Goal: Information Seeking & Learning: Check status

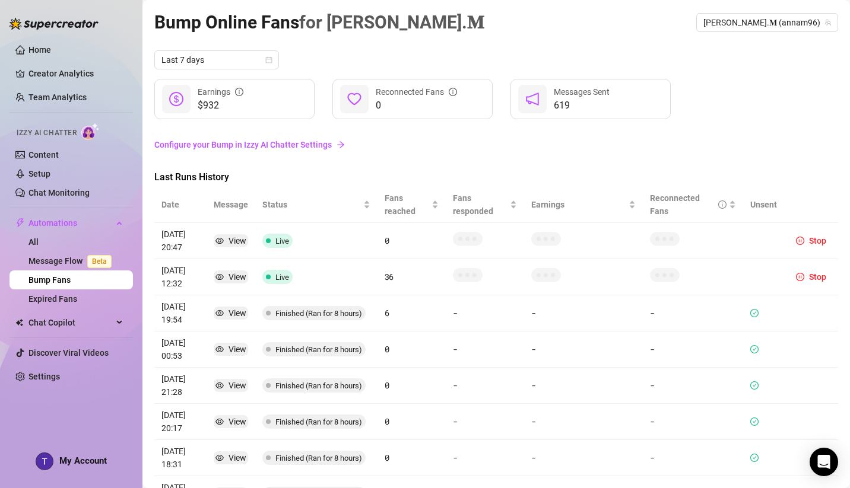
click at [405, 143] on link "Configure your Bump in Izzy AI Chatter Settings" at bounding box center [495, 144] width 683 height 13
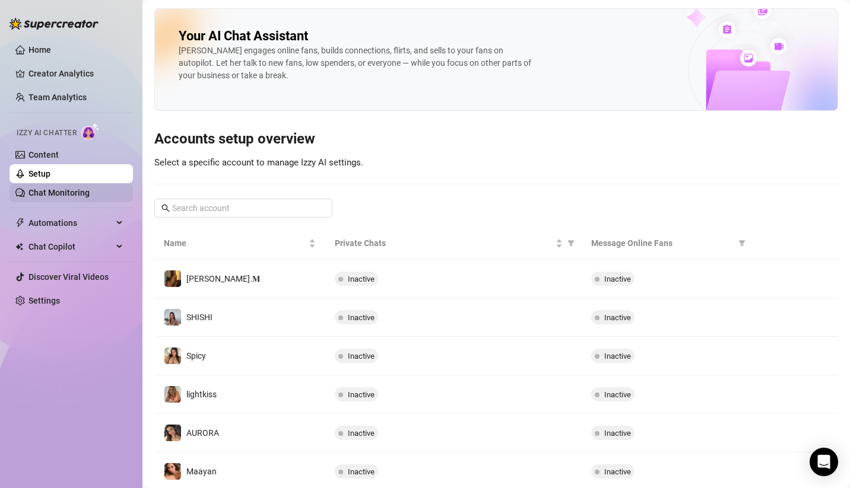
click at [75, 190] on link "Chat Monitoring" at bounding box center [58, 192] width 61 height 9
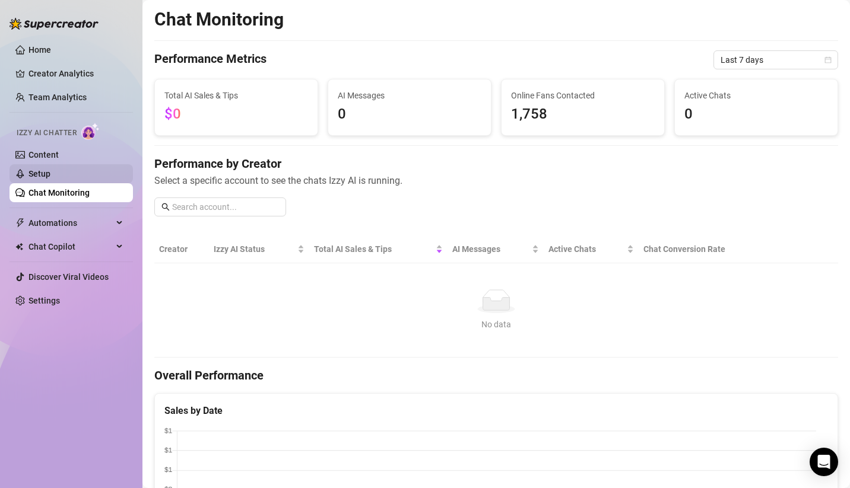
click at [50, 169] on link "Setup" at bounding box center [39, 173] width 22 height 9
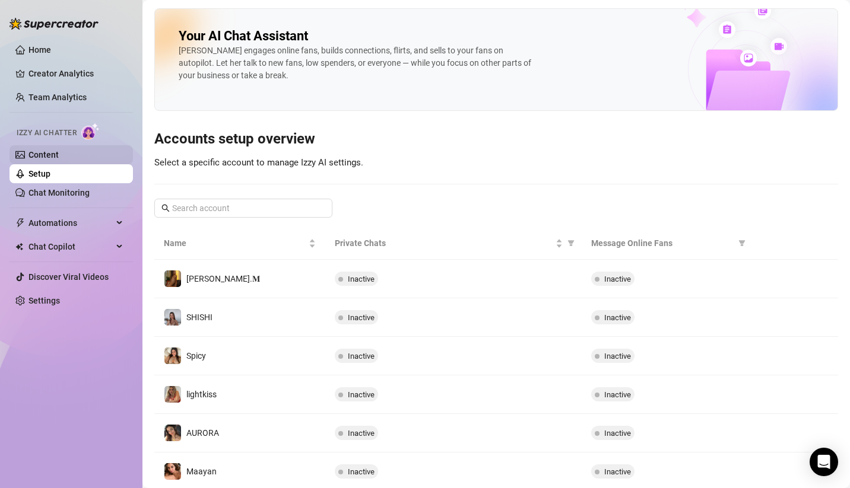
click at [59, 150] on link "Content" at bounding box center [43, 154] width 30 height 9
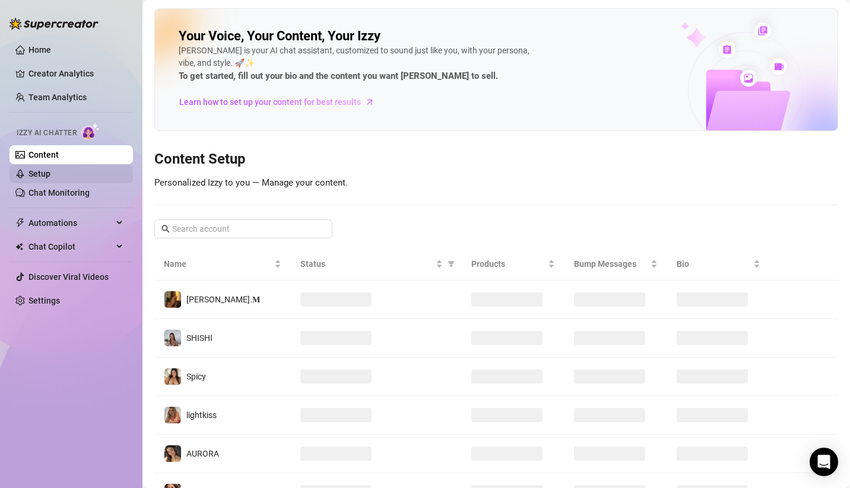
click at [50, 179] on link "Setup" at bounding box center [39, 173] width 22 height 9
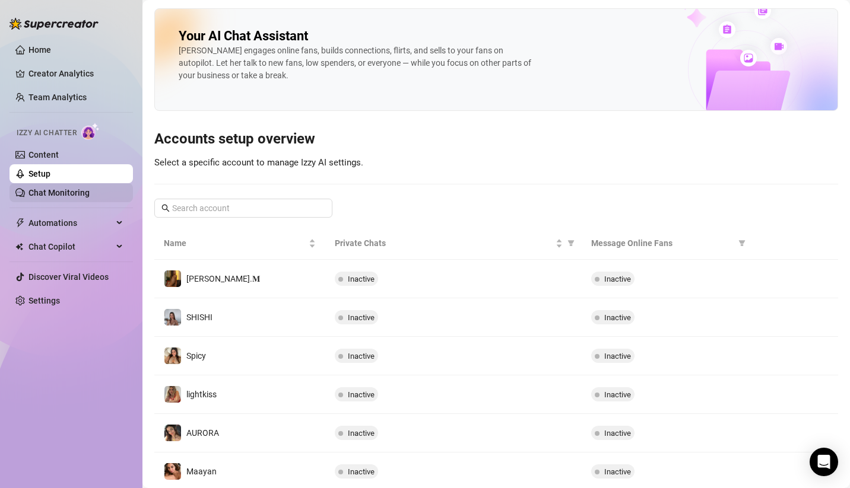
click at [74, 195] on link "Chat Monitoring" at bounding box center [58, 192] width 61 height 9
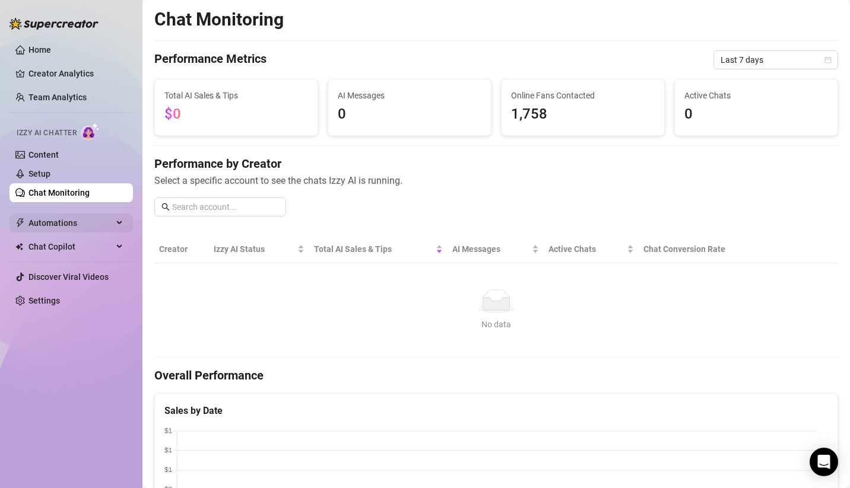
click at [63, 221] on span "Automations" at bounding box center [70, 223] width 84 height 19
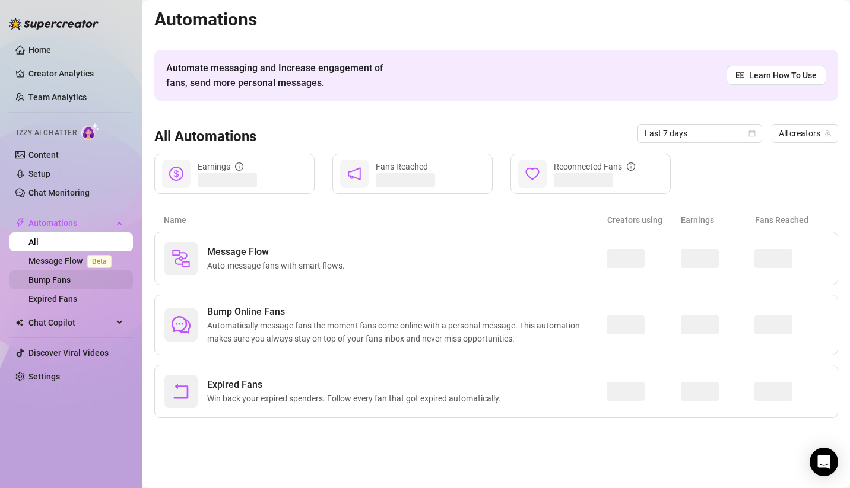
click at [66, 279] on link "Bump Fans" at bounding box center [49, 279] width 42 height 9
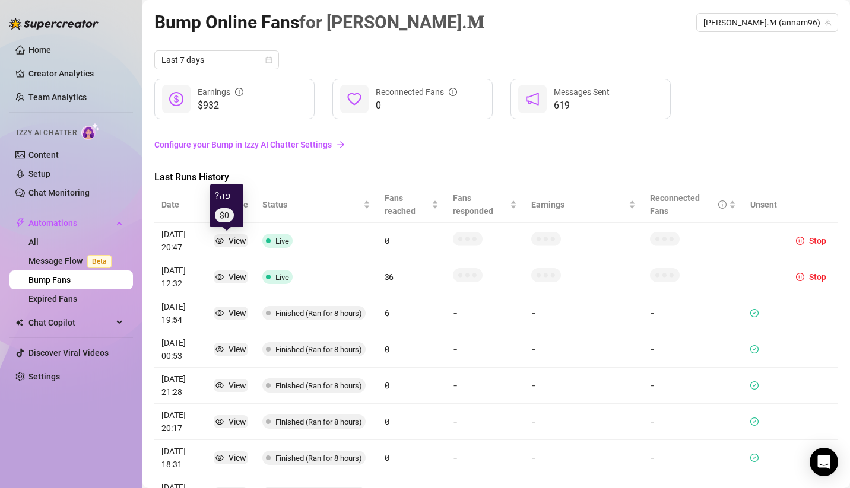
click at [231, 240] on div "View" at bounding box center [237, 240] width 18 height 13
click at [234, 241] on div "View" at bounding box center [237, 240] width 18 height 13
click at [222, 202] on article "?פה" at bounding box center [227, 196] width 24 height 14
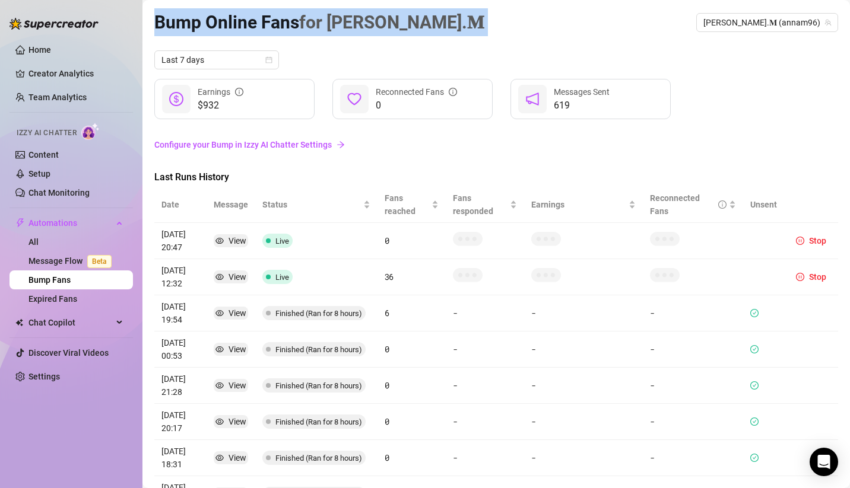
drag, startPoint x: 167, startPoint y: 17, endPoint x: 484, endPoint y: 40, distance: 317.7
click at [486, 42] on main "Bump Online Fans for 𝐀𝐧𝐧𝐚.𝐌 𝐀𝐧𝐧𝐚.𝐌 (annam96) Last 7 days $932 Earnings 0 Reconn…" at bounding box center [495, 327] width 707 height 654
click at [215, 9] on article "Bump Online Fans for 𝐀𝐧𝐧𝐚.𝐌" at bounding box center [318, 22] width 329 height 28
drag, startPoint x: 145, startPoint y: 8, endPoint x: 470, endPoint y: 33, distance: 326.1
click at [470, 33] on main "Bump Online Fans for 𝐀𝐧𝐧𝐚.𝐌 𝐀𝐧𝐧𝐚.𝐌 (annam96) Last 7 days $932 Earnings 0 Reconn…" at bounding box center [495, 327] width 707 height 654
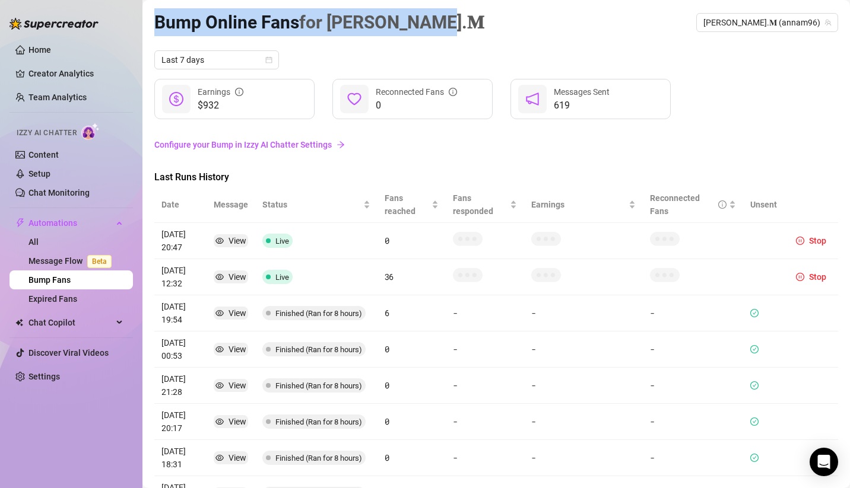
drag, startPoint x: 469, startPoint y: 34, endPoint x: 448, endPoint y: 35, distance: 21.4
click at [468, 34] on div "Bump Online Fans for 𝐀𝐧𝐧𝐚.𝐌 𝐀𝐧𝐧𝐚.𝐌 (annam96)" at bounding box center [495, 22] width 683 height 28
click at [434, 38] on div "Bump Online Fans for 𝐀𝐧𝐧𝐚.𝐌 𝐀𝐧𝐧𝐚.𝐌 (annam96) Last 7 days $932 Earnings 0 Reconn…" at bounding box center [495, 313] width 683 height 610
drag, startPoint x: 422, startPoint y: 43, endPoint x: 120, endPoint y: 1, distance: 304.8
click at [120, 1] on div "Home Creator Analytics Team Analytics Izzy AI Chatter Content Setup Chat Monito…" at bounding box center [425, 244] width 850 height 488
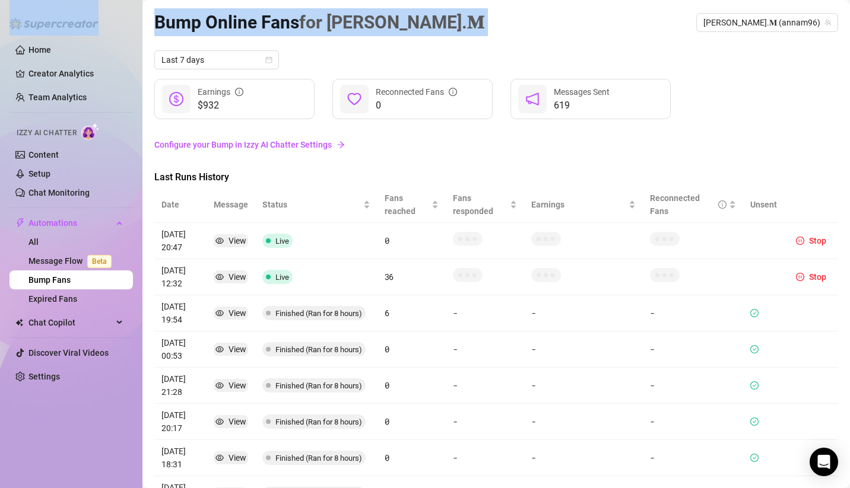
click at [148, 5] on main "Bump Online Fans for 𝐀𝐧𝐧𝐚.𝐌 𝐀𝐧𝐧𝐚.𝐌 (annam96) Last 7 days $932 Earnings 0 Reconn…" at bounding box center [495, 327] width 707 height 654
drag, startPoint x: 153, startPoint y: 1, endPoint x: 453, endPoint y: 53, distance: 304.7
click at [453, 53] on main "Bump Online Fans for 𝐀𝐧𝐧𝐚.𝐌 𝐀𝐧𝐧𝐚.𝐌 (annam96) Last 7 days $932 Earnings 0 Reconn…" at bounding box center [495, 327] width 707 height 654
click at [453, 52] on div "Last 7 days" at bounding box center [495, 59] width 683 height 19
drag, startPoint x: 444, startPoint y: 55, endPoint x: 156, endPoint y: -5, distance: 294.5
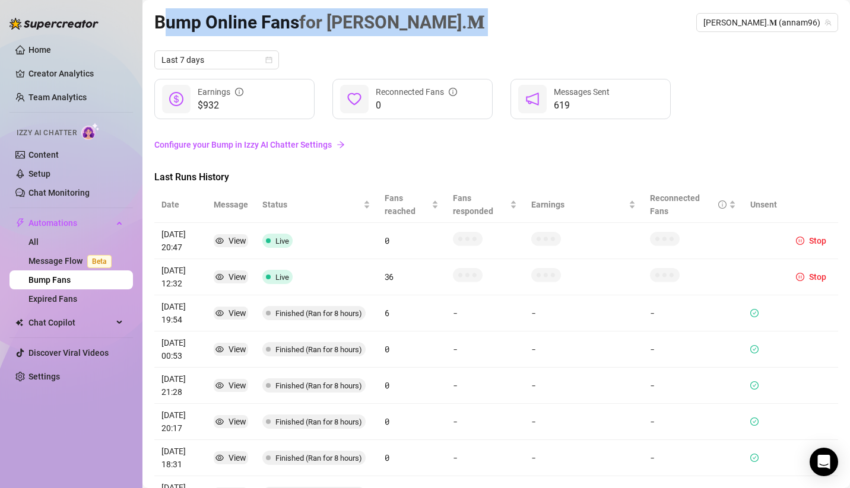
click at [156, 0] on html "Home Creator Analytics Team Analytics Izzy AI Chatter Content Setup Chat Monito…" at bounding box center [425, 244] width 850 height 488
click at [409, 39] on div "Bump Online Fans for 𝐀𝐧𝐧𝐚.𝐌 𝐀𝐧𝐧𝐚.𝐌 (annam96) Last 7 days $932 Earnings 0 Reconn…" at bounding box center [495, 313] width 683 height 610
drag, startPoint x: 428, startPoint y: 43, endPoint x: 159, endPoint y: -8, distance: 273.7
click at [159, 0] on html "Home Creator Analytics Team Analytics Izzy AI Chatter Content Setup Chat Monito…" at bounding box center [425, 244] width 850 height 488
click at [369, 28] on span "for [PERSON_NAME].𝐌" at bounding box center [391, 22] width 185 height 21
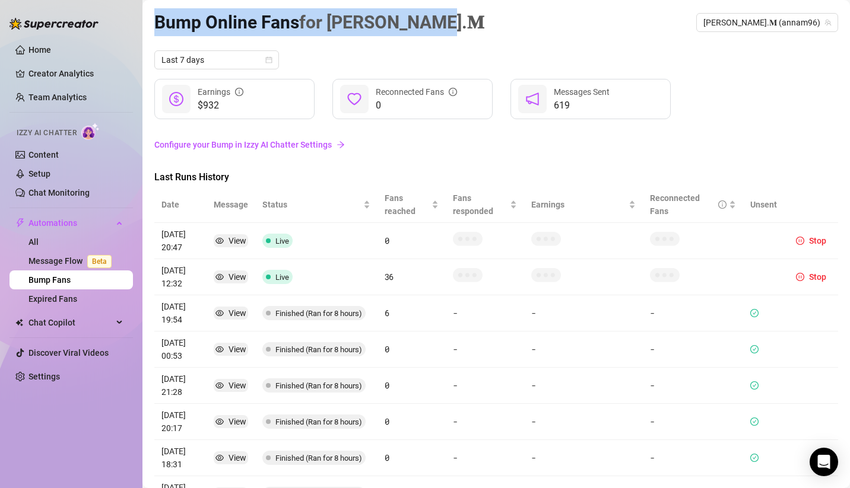
drag, startPoint x: 418, startPoint y: 36, endPoint x: 156, endPoint y: -5, distance: 265.5
click at [156, 0] on html "Home Creator Analytics Team Analytics Izzy AI Chatter Content Setup Chat Monito…" at bounding box center [425, 244] width 850 height 488
click at [154, 3] on main "Bump Online Fans for 𝐀𝐧𝐧𝐚.𝐌 𝐀𝐧𝐧𝐚.𝐌 (annam96) Last 7 days $932 Earnings 0 Reconn…" at bounding box center [495, 327] width 707 height 654
click at [151, 9] on main "Bump Online Fans for 𝐀𝐧𝐧𝐚.𝐌 𝐀𝐧𝐧𝐚.𝐌 (annam96) Last 7 days $932 Earnings 0 Reconn…" at bounding box center [495, 327] width 707 height 654
click at [161, 15] on article "Bump Online Fans for 𝐀𝐧𝐧𝐚.𝐌" at bounding box center [318, 22] width 329 height 28
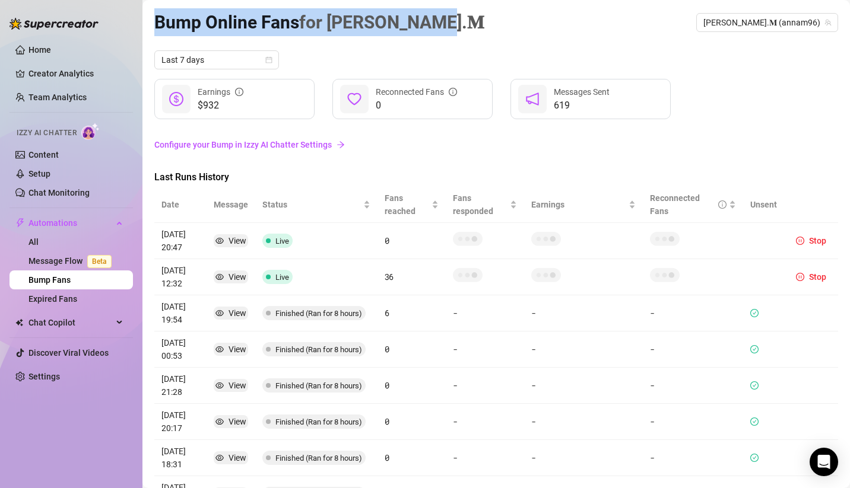
click at [165, 17] on article "Bump Online Fans for 𝐀𝐧𝐧𝐚.𝐌" at bounding box center [318, 22] width 329 height 28
drag, startPoint x: 151, startPoint y: 13, endPoint x: 421, endPoint y: 33, distance: 271.3
click at [412, 32] on main "Bump Online Fans for 𝐀𝐧𝐧𝐚.𝐌 𝐀𝐧𝐧𝐚.𝐌 (annam96) Last 7 days $932 Earnings 0 Reconn…" at bounding box center [495, 327] width 707 height 654
click at [422, 33] on div "Bump Online Fans for 𝐀𝐧𝐧𝐚.𝐌 𝐀𝐧𝐧𝐚.𝐌 (annam96)" at bounding box center [495, 22] width 683 height 28
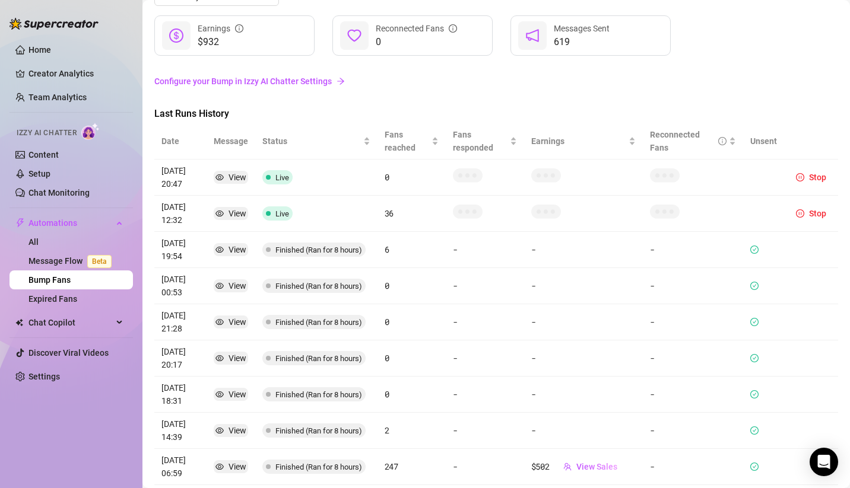
scroll to position [164, 0]
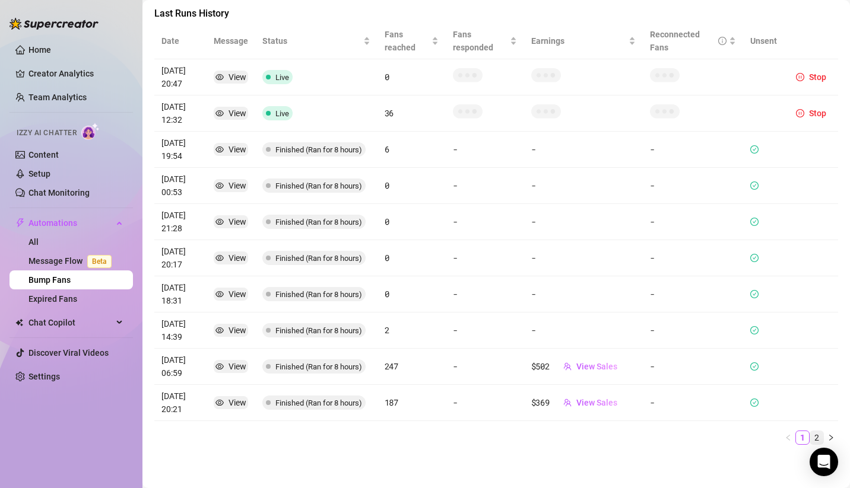
click at [810, 434] on link "2" at bounding box center [816, 437] width 13 height 13
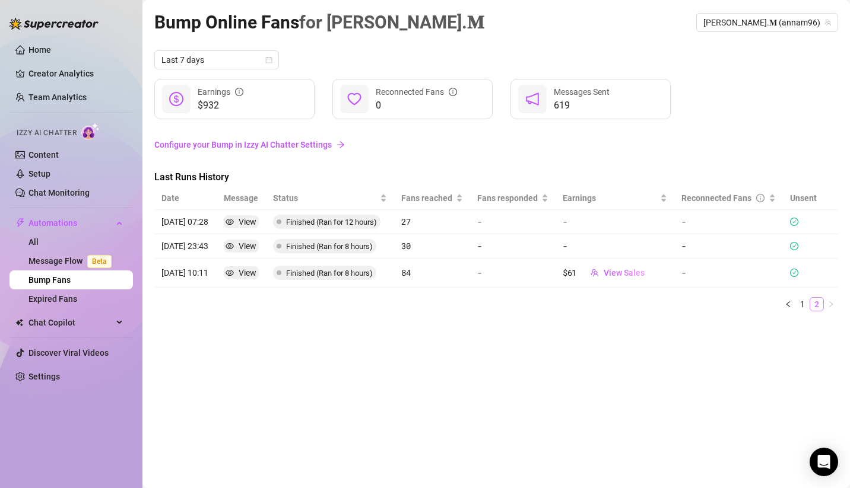
scroll to position [0, 0]
click at [803, 306] on link "1" at bounding box center [802, 304] width 13 height 13
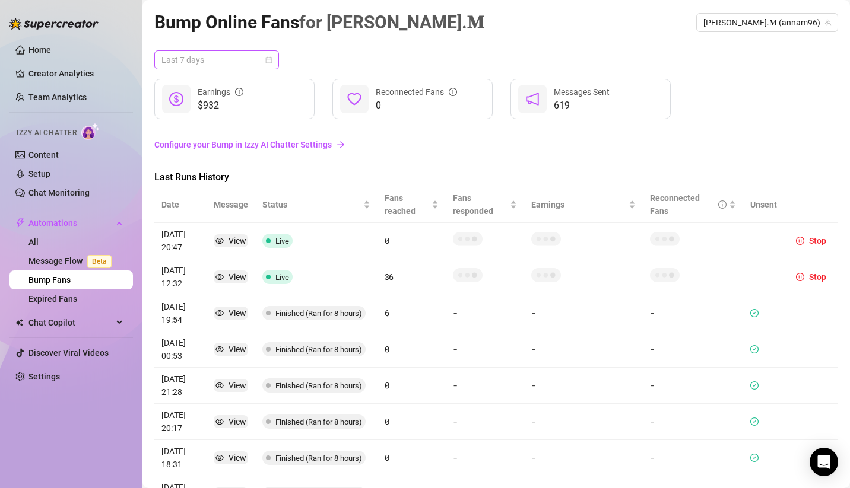
click at [214, 58] on span "Last 7 days" at bounding box center [216, 60] width 110 height 18
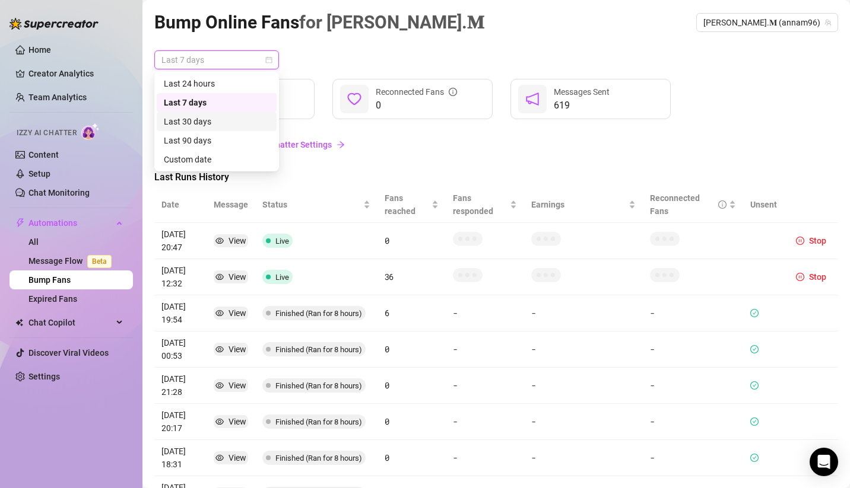
click at [227, 126] on div "Last 30 days" at bounding box center [217, 121] width 106 height 13
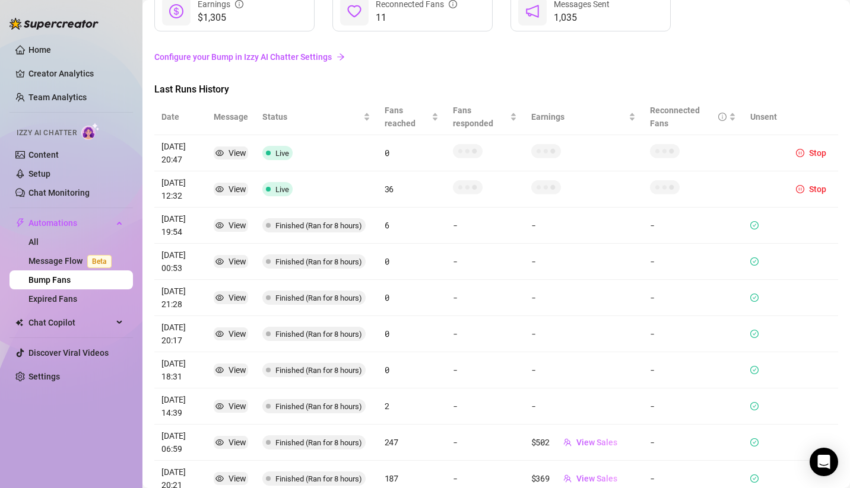
scroll to position [164, 0]
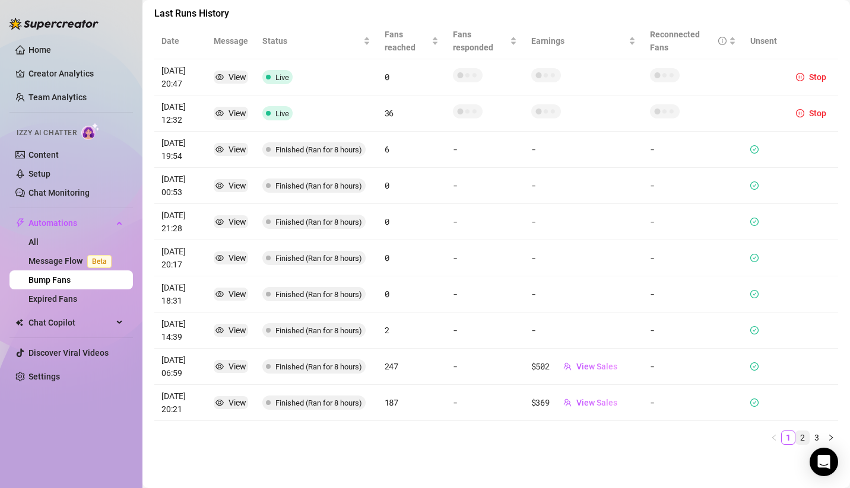
click at [796, 435] on link "2" at bounding box center [802, 437] width 13 height 13
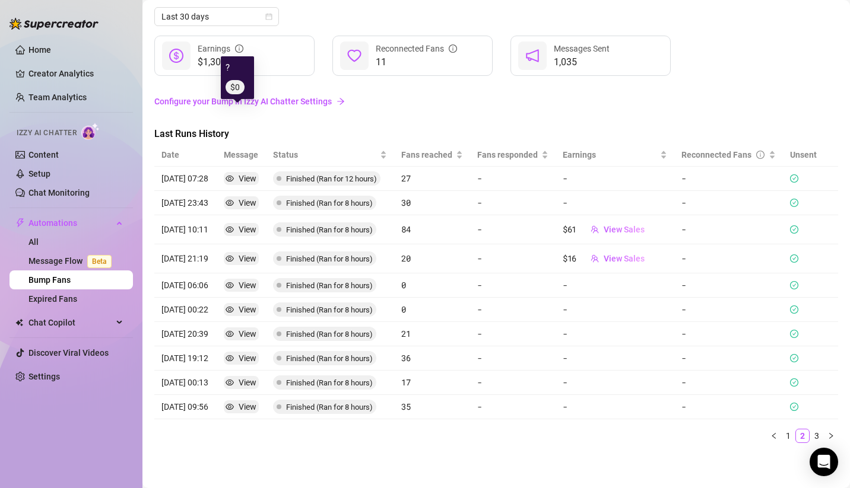
click at [251, 196] on div "View" at bounding box center [248, 202] width 18 height 13
click at [810, 434] on link "3" at bounding box center [816, 436] width 13 height 13
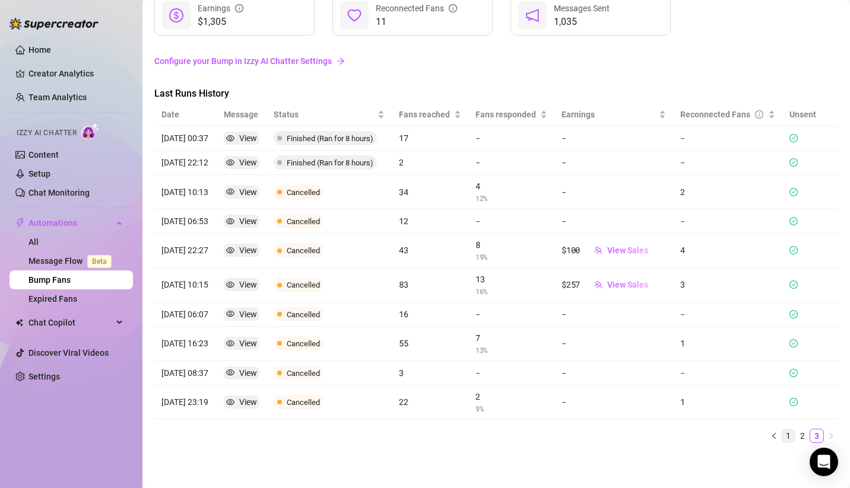
scroll to position [82, 0]
click at [781, 434] on link "1" at bounding box center [787, 437] width 13 height 13
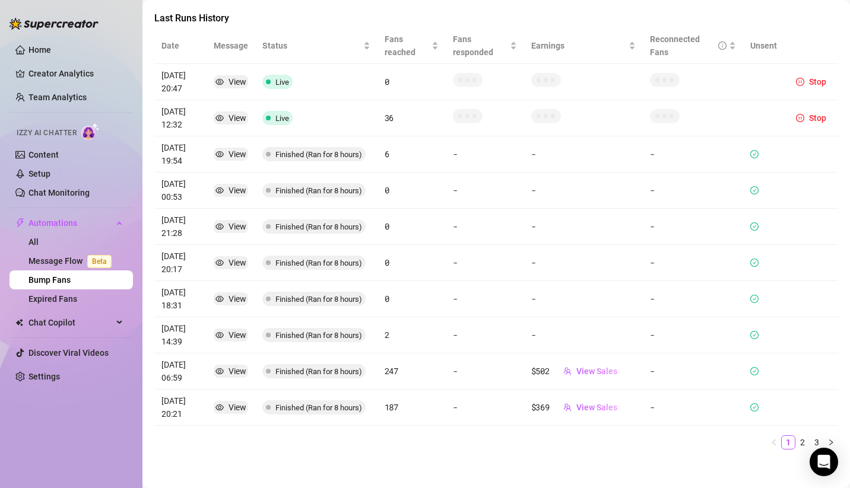
scroll to position [164, 0]
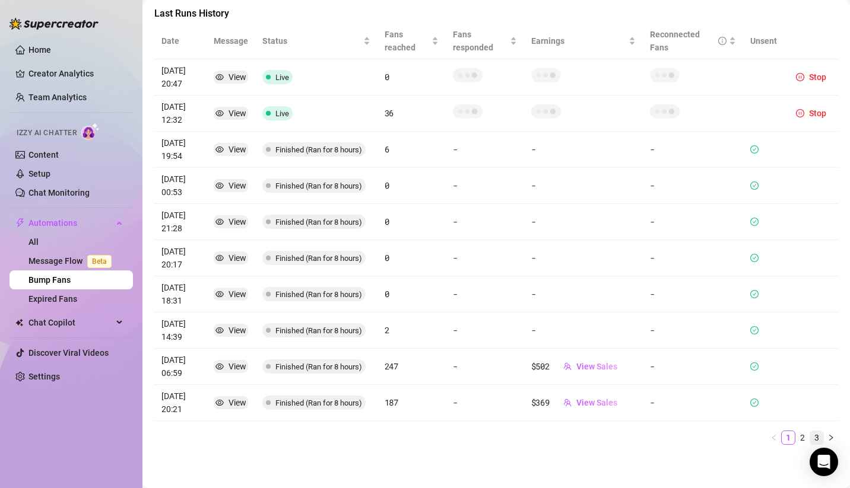
click at [810, 433] on link "3" at bounding box center [816, 437] width 13 height 13
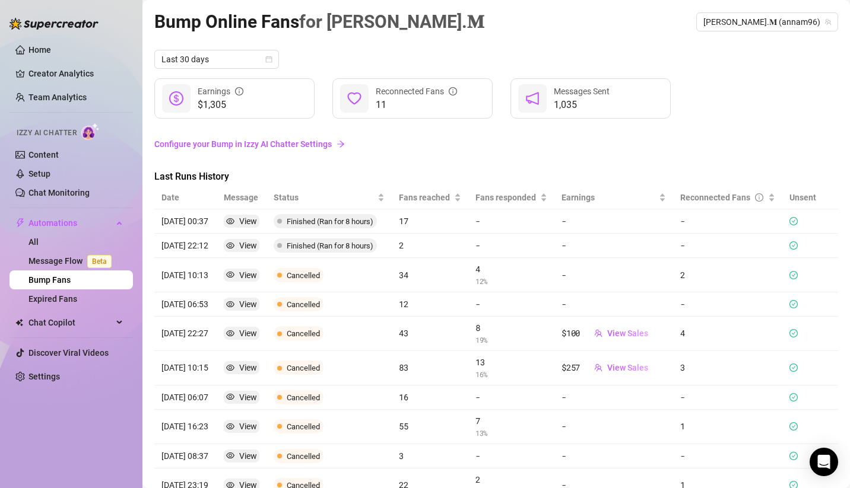
scroll to position [0, 0]
click at [234, 58] on span "Last 30 days" at bounding box center [216, 60] width 110 height 18
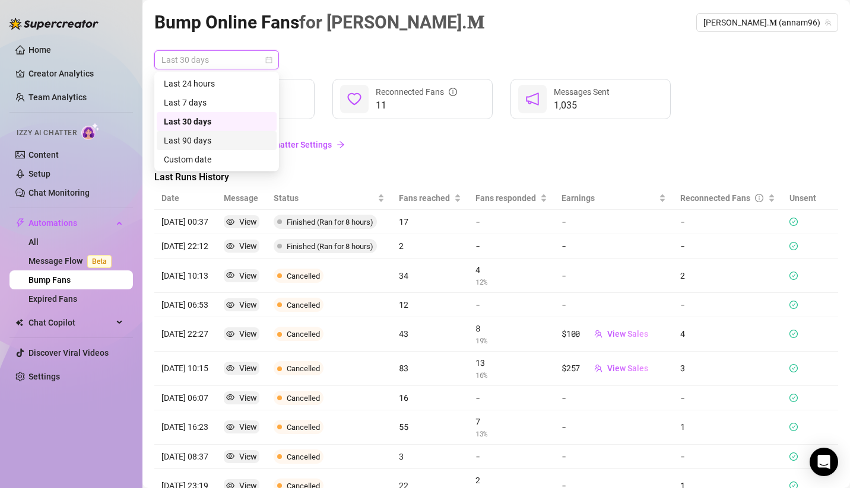
click at [228, 138] on div "Last 90 days" at bounding box center [217, 140] width 106 height 13
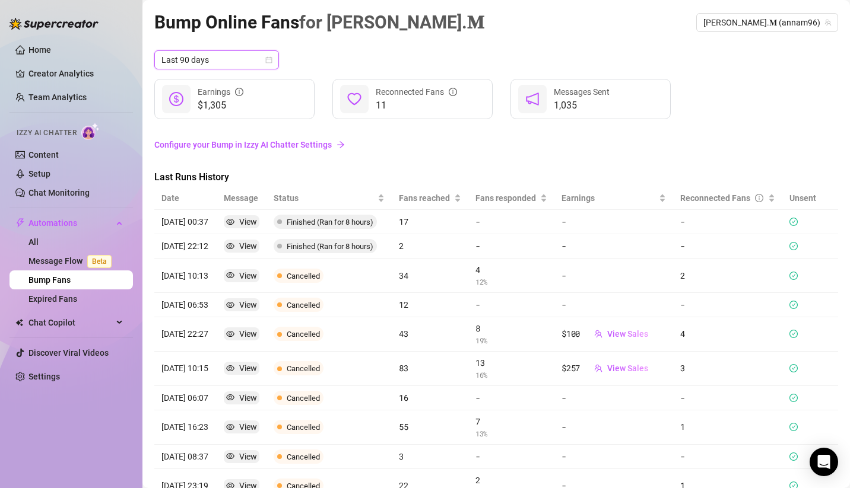
click at [241, 65] on span "Last 90 days" at bounding box center [216, 60] width 110 height 18
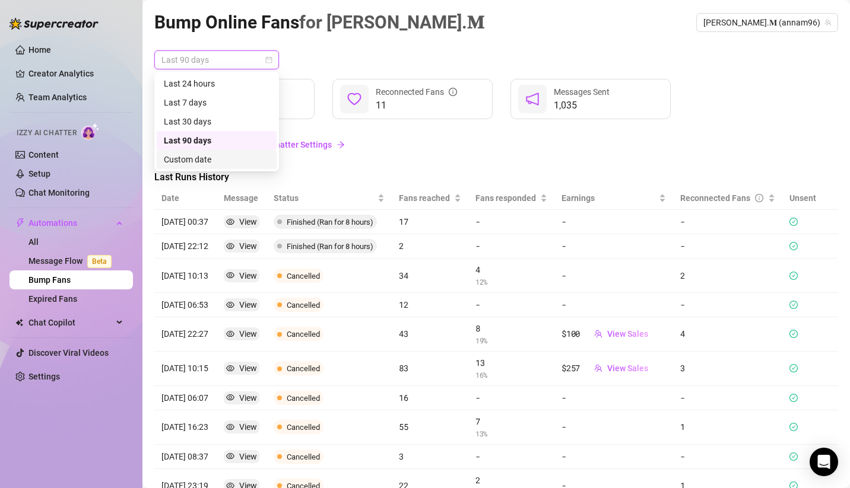
click at [220, 155] on div "Custom date" at bounding box center [217, 159] width 106 height 13
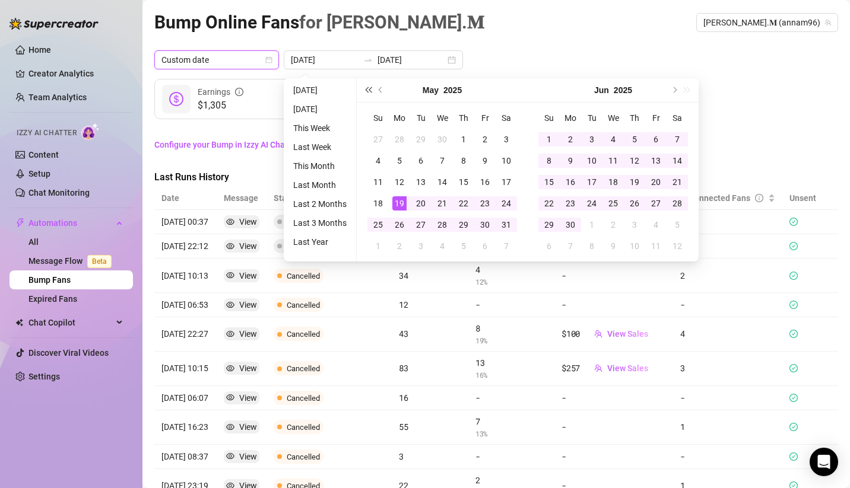
click at [370, 91] on span "Last year (Control + left)" at bounding box center [368, 90] width 6 height 6
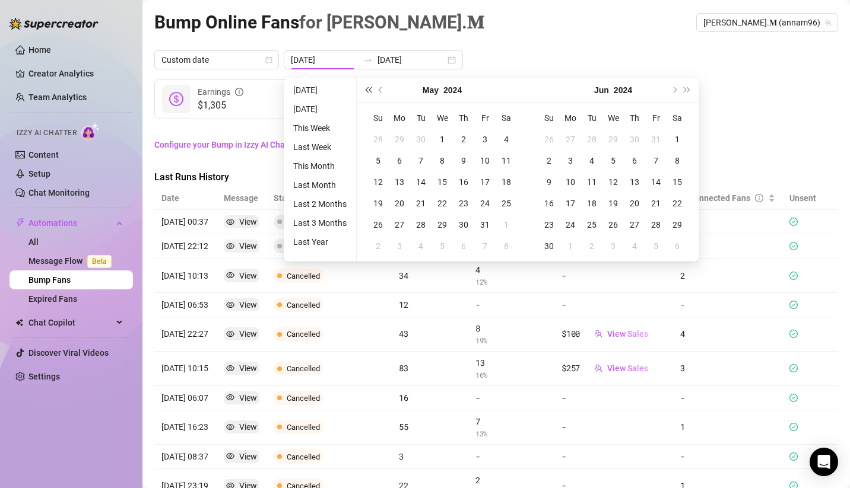
click at [367, 90] on span "Last year (Control + left)" at bounding box center [368, 90] width 6 height 6
click at [688, 90] on span "Next year (Control + right)" at bounding box center [687, 90] width 6 height 6
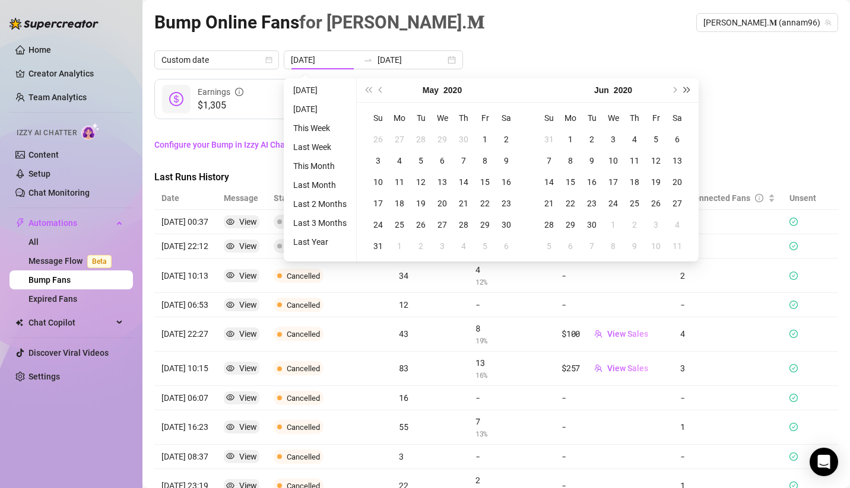
click at [688, 90] on span "Next year (Control + right)" at bounding box center [687, 90] width 6 height 6
click at [688, 89] on span "Next year (Control + right)" at bounding box center [687, 90] width 6 height 6
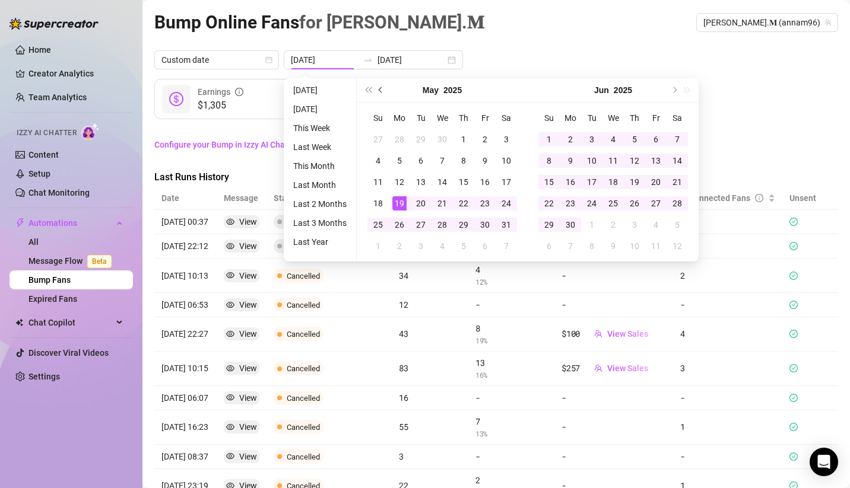
click at [381, 90] on span "Previous month (PageUp)" at bounding box center [382, 90] width 6 height 6
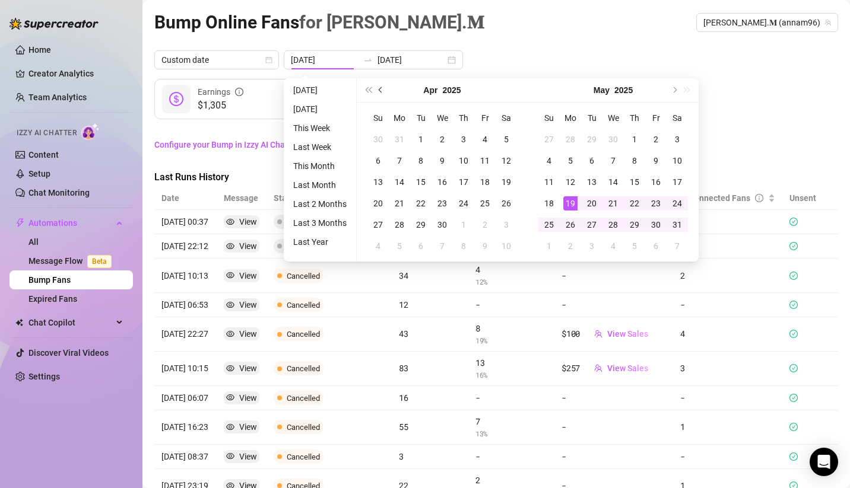
click at [381, 90] on span "Previous month (PageUp)" at bounding box center [382, 90] width 6 height 6
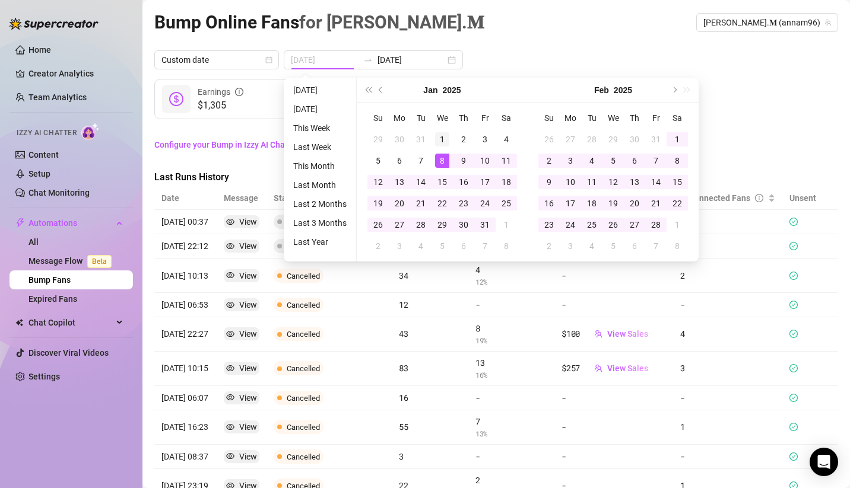
type input "2025-01-01"
click at [443, 139] on div "1" at bounding box center [442, 139] width 14 height 14
type input "[DATE]"
click at [651, 230] on div "28" at bounding box center [655, 225] width 14 height 14
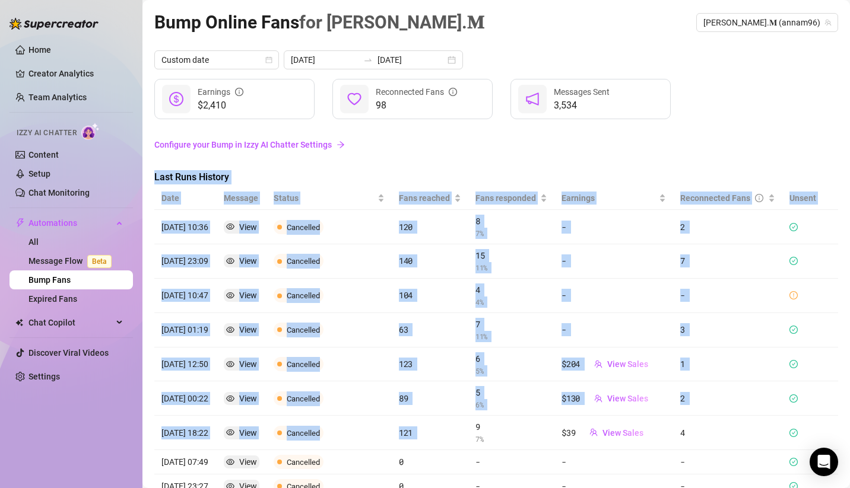
drag, startPoint x: 438, startPoint y: 129, endPoint x: 468, endPoint y: 432, distance: 304.0
click at [469, 428] on div "Custom date 2025-01-01 2025-02-28 $2,410 Earnings 98 Reconnected Fans 3,534 Mes…" at bounding box center [495, 308] width 683 height 516
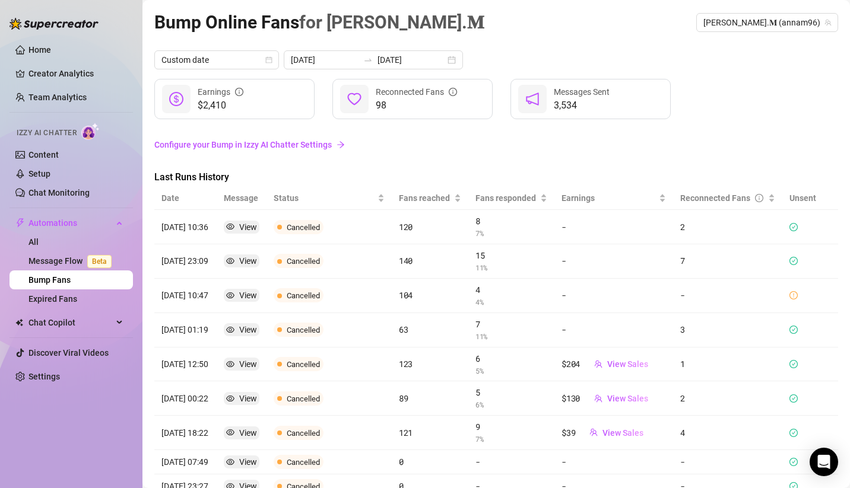
click at [417, 116] on div "98 Reconnected Fans" at bounding box center [412, 99] width 160 height 40
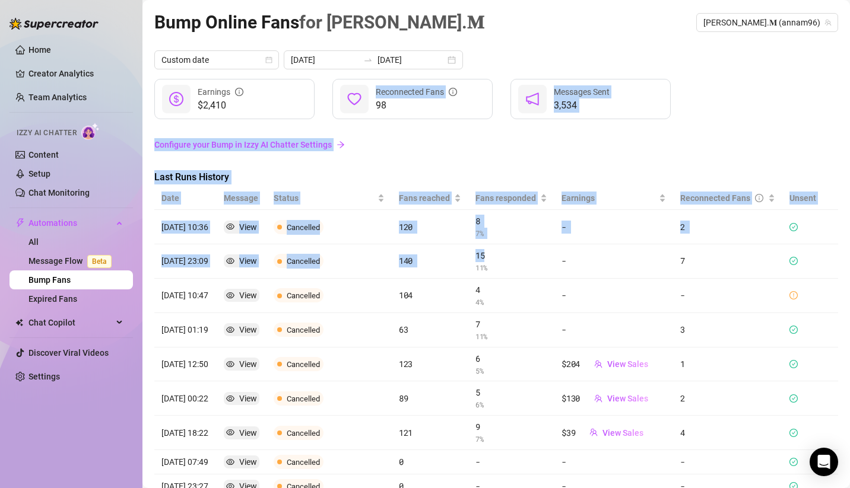
drag, startPoint x: 419, startPoint y: 125, endPoint x: 501, endPoint y: 278, distance: 173.3
click at [504, 261] on div "Custom date 2025-01-01 2025-02-28 $2,410 Earnings 98 Reconnected Fans 3,534 Mes…" at bounding box center [495, 308] width 683 height 516
click at [446, 151] on link "Configure your Bump in Izzy AI Chatter Settings" at bounding box center [495, 144] width 683 height 23
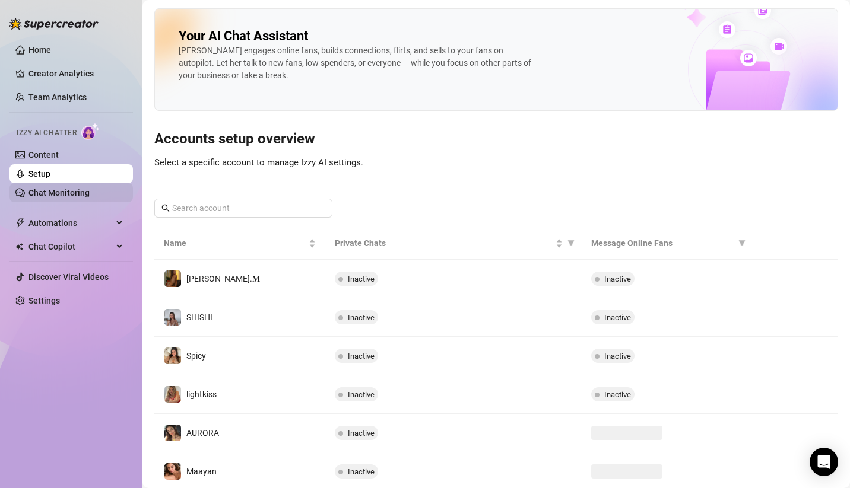
click at [69, 188] on link "Chat Monitoring" at bounding box center [58, 192] width 61 height 9
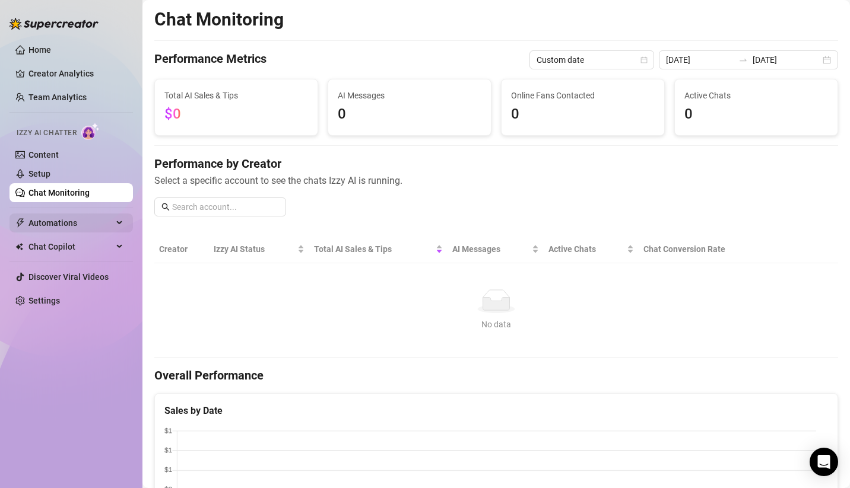
click at [53, 226] on span "Automations" at bounding box center [70, 223] width 84 height 19
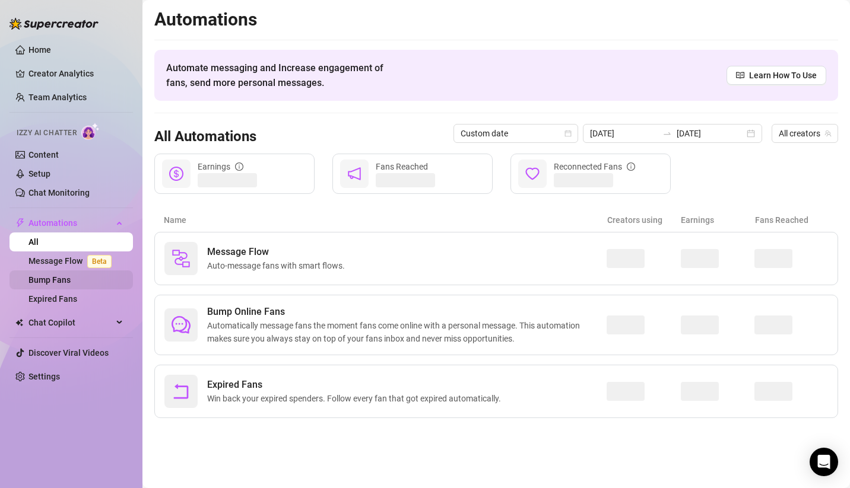
click at [65, 282] on link "Bump Fans" at bounding box center [49, 279] width 42 height 9
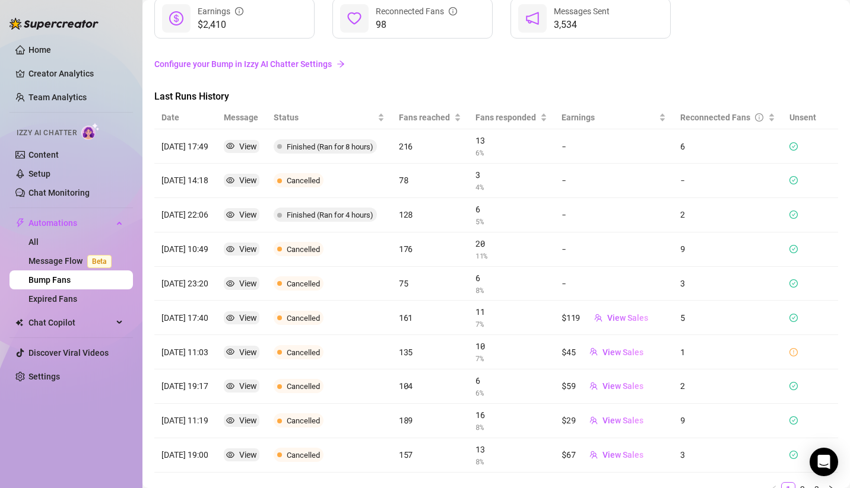
scroll to position [132, 0]
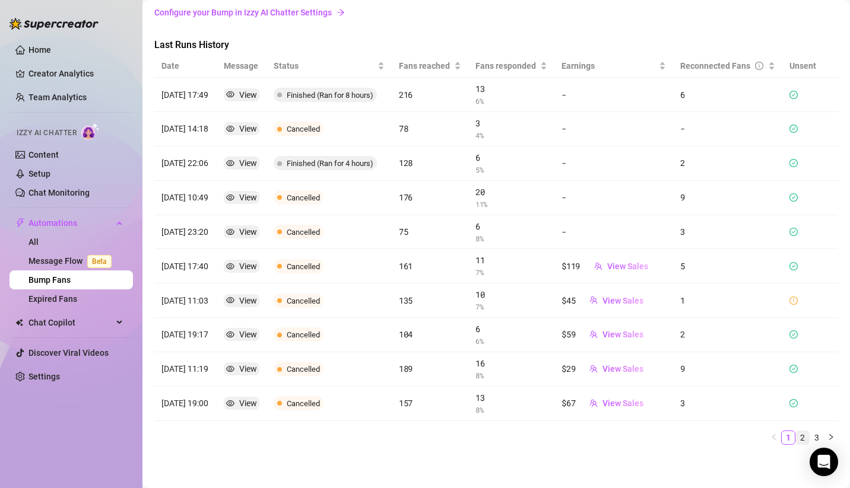
click at [796, 433] on link "2" at bounding box center [802, 437] width 13 height 13
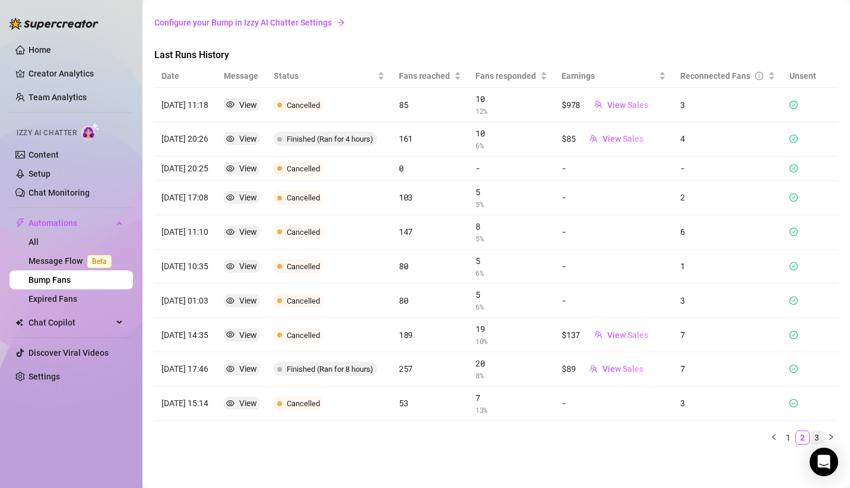
click at [824, 438] on button "button" at bounding box center [831, 438] width 14 height 14
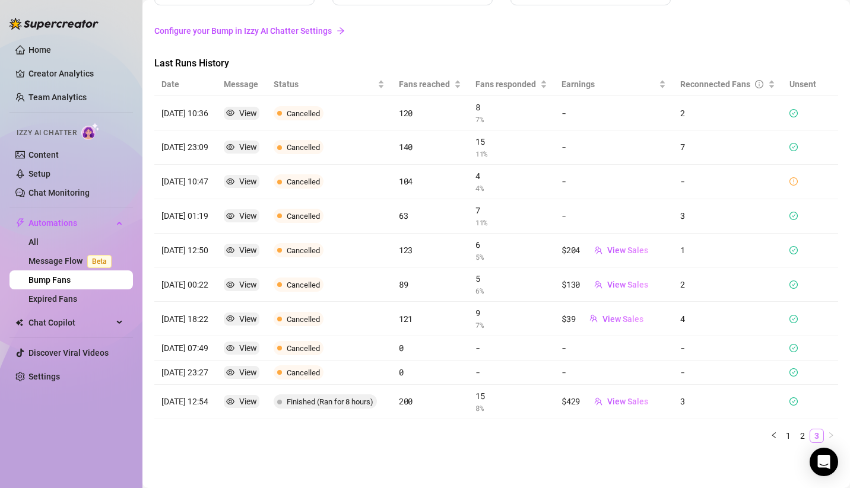
scroll to position [112, 0]
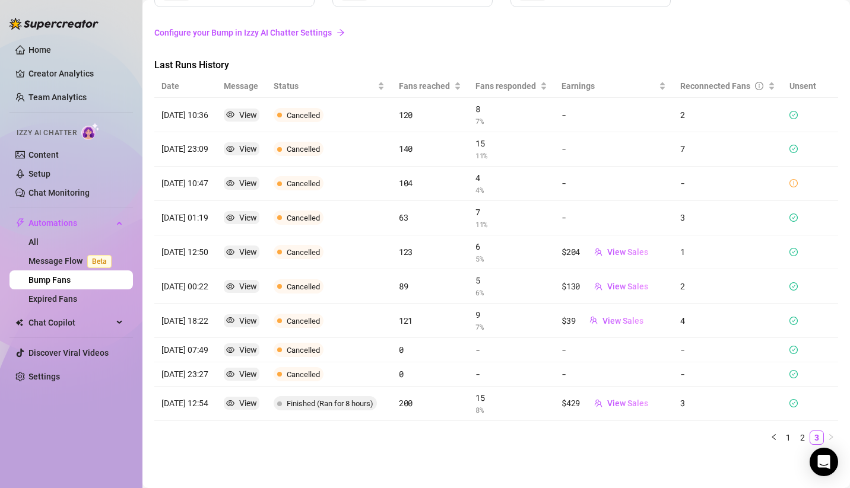
click at [71, 279] on link "Bump Fans" at bounding box center [49, 279] width 42 height 9
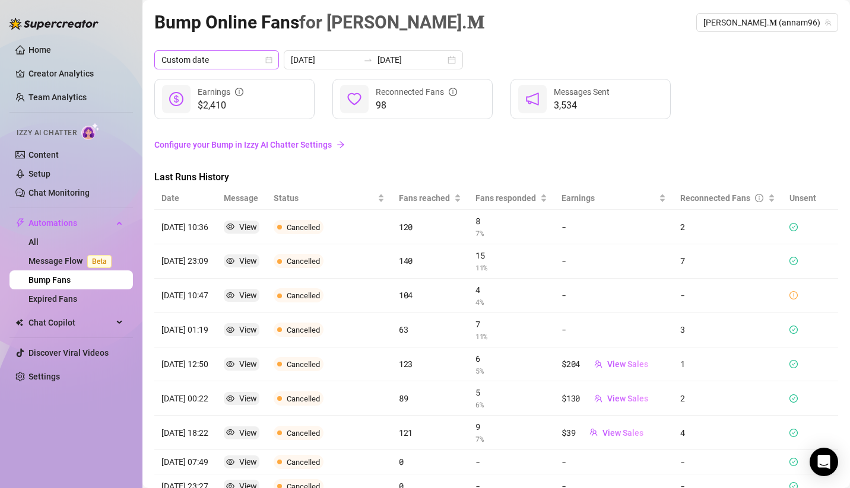
click at [239, 56] on span "Custom date" at bounding box center [216, 60] width 110 height 18
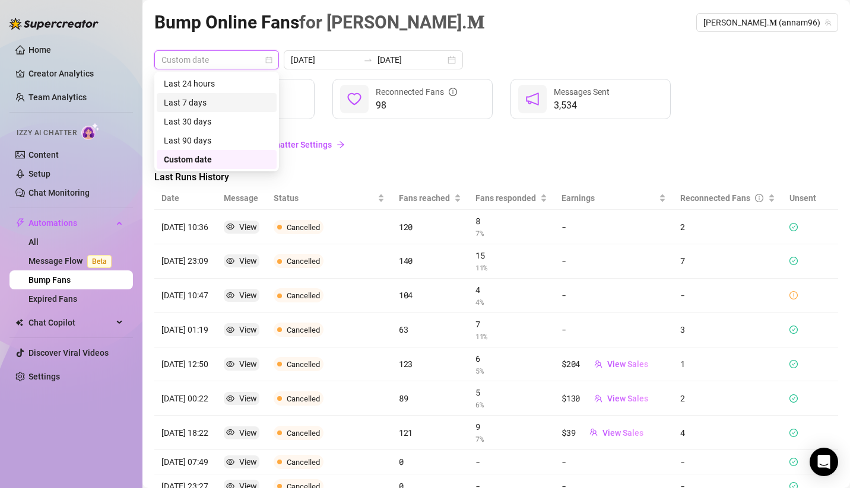
click at [208, 103] on div "Last 7 days" at bounding box center [217, 102] width 106 height 13
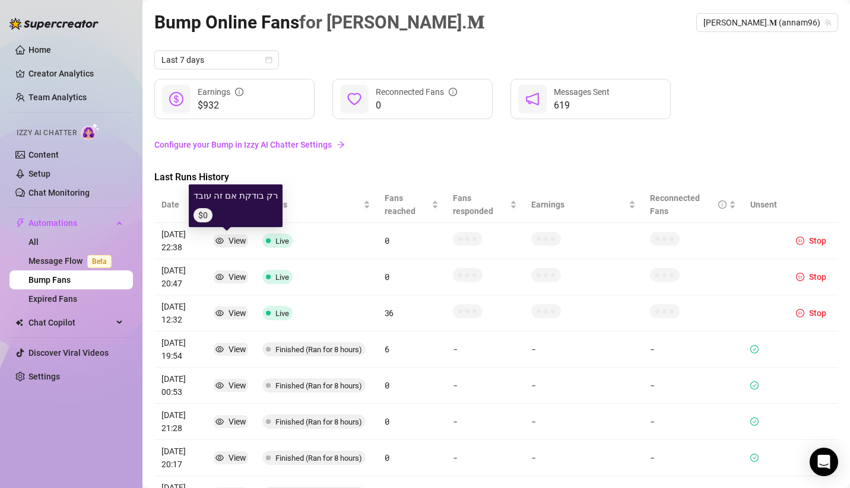
click at [231, 241] on div "View" at bounding box center [237, 240] width 18 height 13
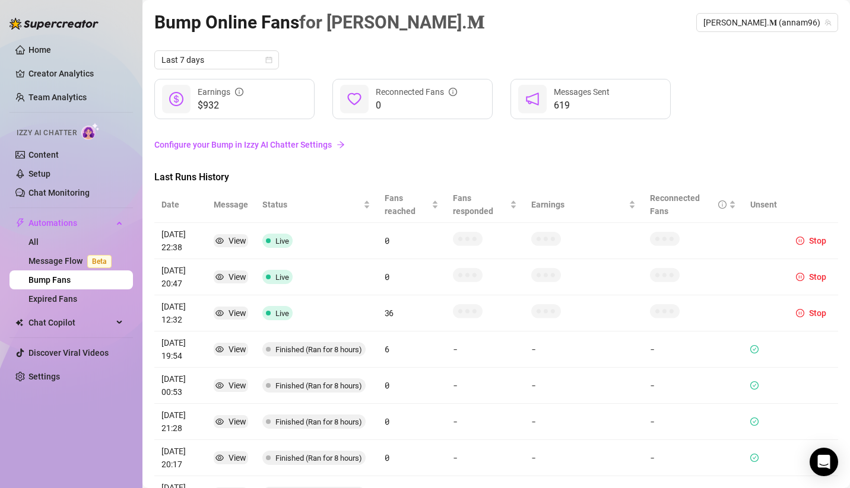
click at [428, 151] on link "Configure your Bump in Izzy AI Chatter Settings" at bounding box center [495, 144] width 683 height 13
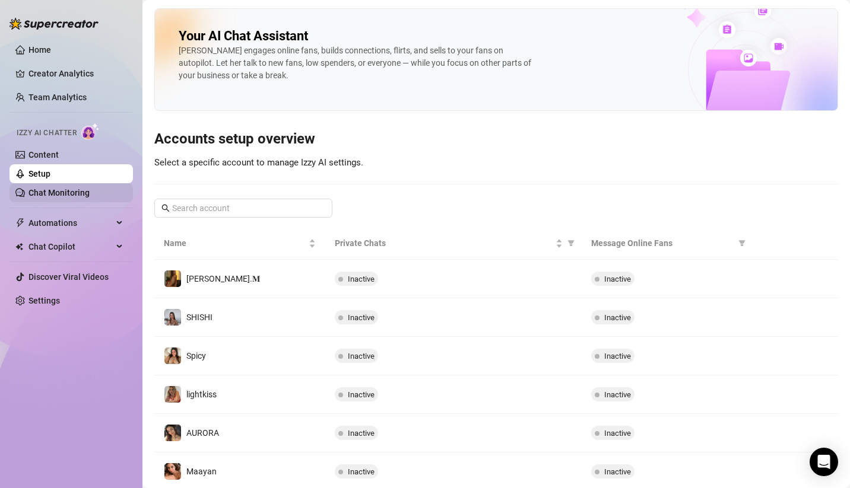
click at [85, 188] on link "Chat Monitoring" at bounding box center [58, 192] width 61 height 9
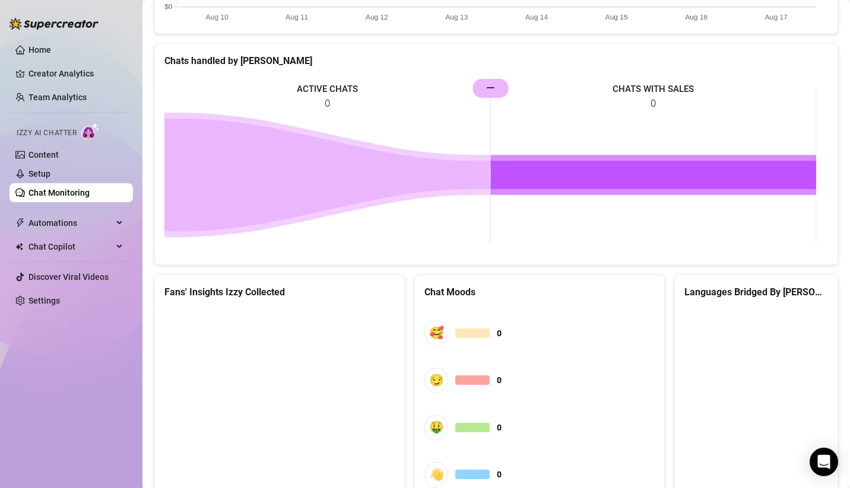
scroll to position [576, 0]
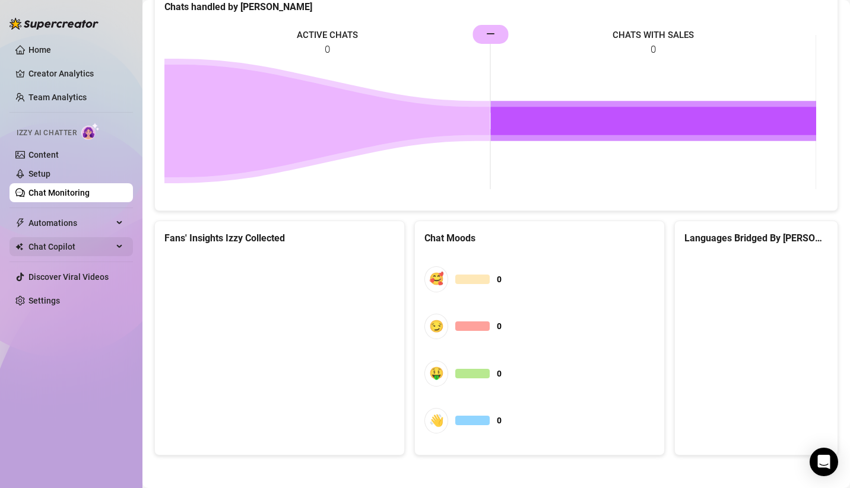
click at [78, 250] on span "Chat Copilot" at bounding box center [70, 246] width 84 height 19
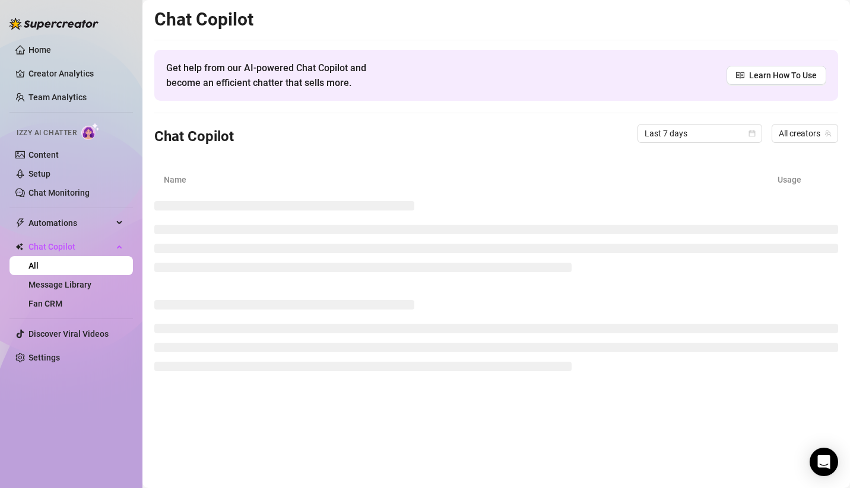
click at [76, 211] on ul "Home Creator Analytics Team Analytics Izzy AI Chatter Content Setup Chat Monito…" at bounding box center [70, 204] width 123 height 336
click at [76, 221] on span "Automations" at bounding box center [70, 223] width 84 height 19
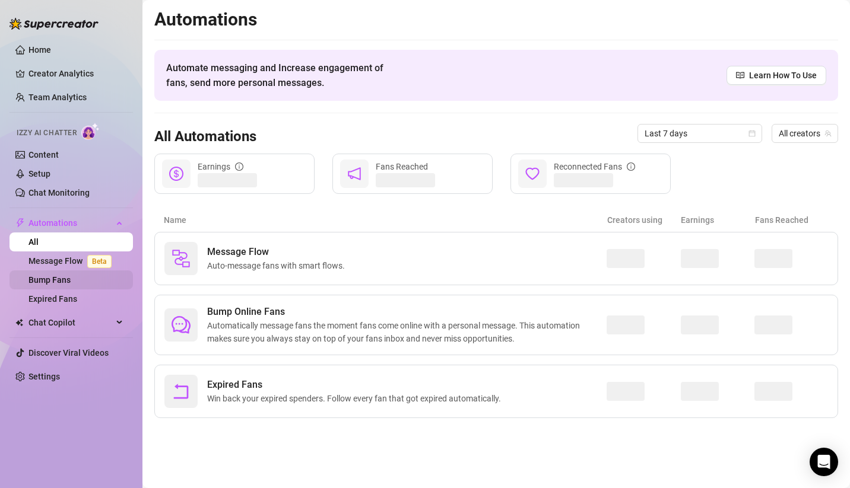
click at [71, 277] on link "Bump Fans" at bounding box center [49, 279] width 42 height 9
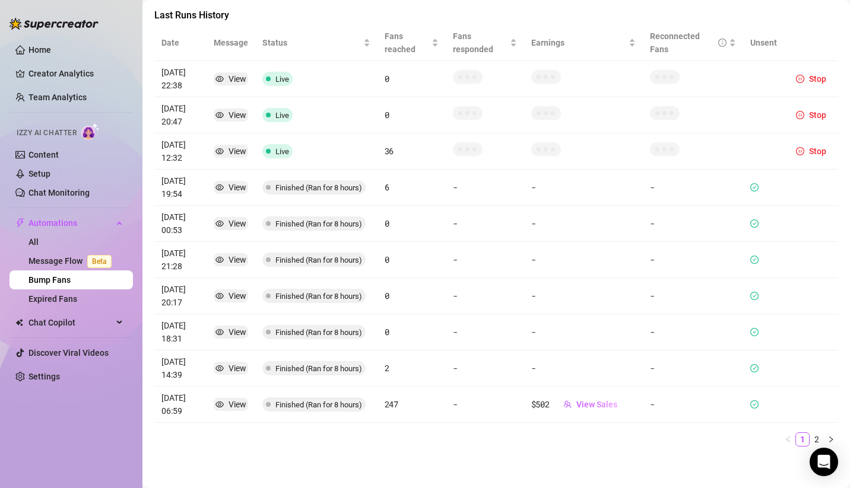
scroll to position [164, 0]
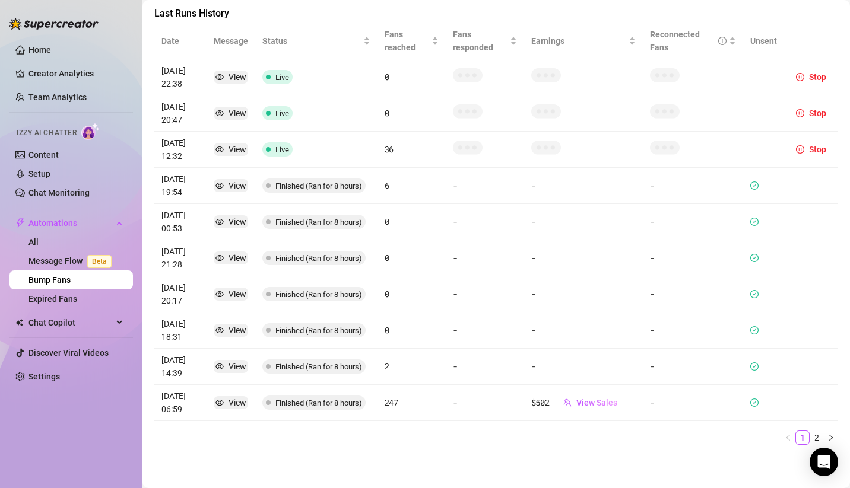
click at [387, 399] on article "247" at bounding box center [411, 402] width 54 height 13
click at [810, 433] on link "2" at bounding box center [816, 437] width 13 height 13
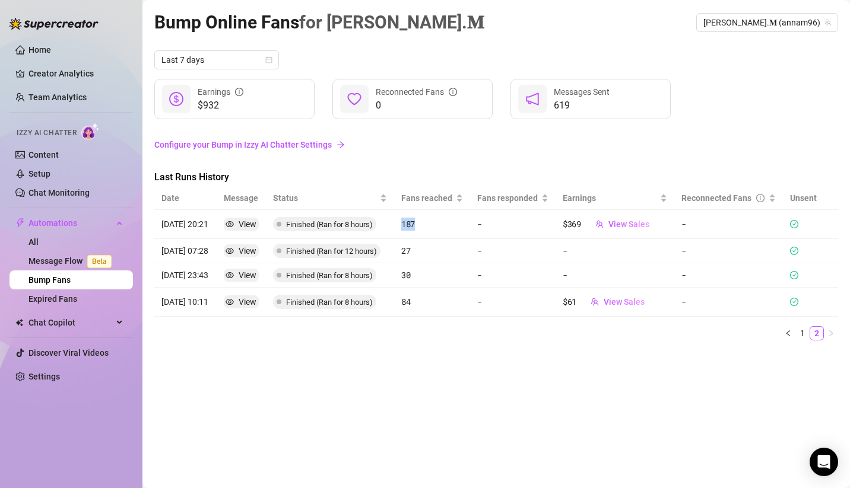
drag, startPoint x: 402, startPoint y: 227, endPoint x: 429, endPoint y: 233, distance: 27.9
click at [429, 233] on td "187" at bounding box center [432, 224] width 76 height 29
click at [425, 230] on article "187" at bounding box center [432, 224] width 62 height 13
click at [227, 58] on span "Last 7 days" at bounding box center [216, 60] width 110 height 18
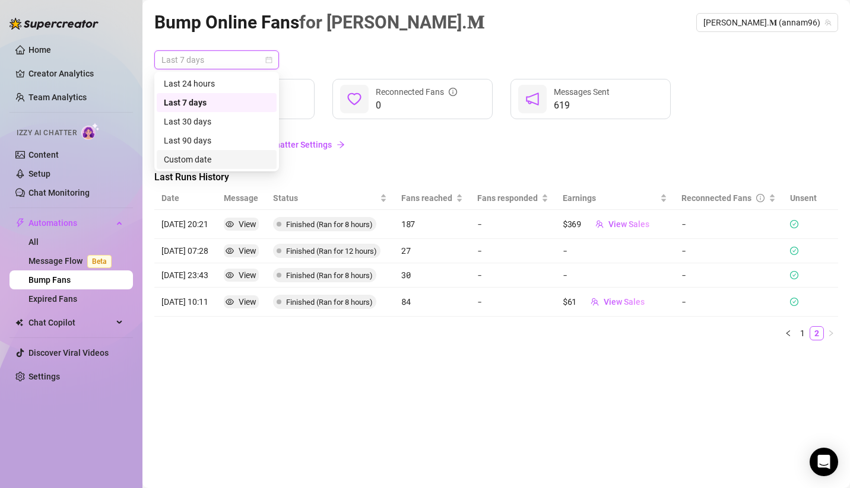
click at [206, 171] on div "Last 90 days Custom date Last 24 hours Last 7 days Last 30 days Last 90 days Cu…" at bounding box center [216, 122] width 125 height 100
click at [208, 166] on div "Custom date" at bounding box center [217, 159] width 120 height 19
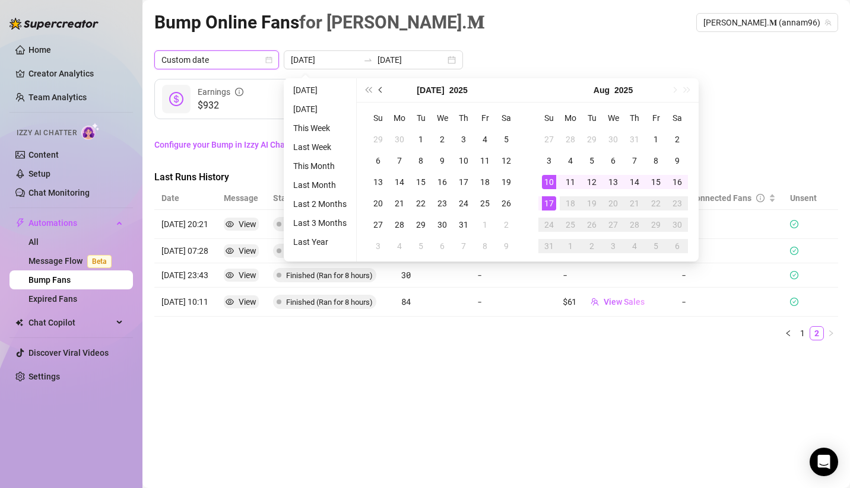
click at [382, 90] on span "Previous month (PageUp)" at bounding box center [382, 90] width 6 height 6
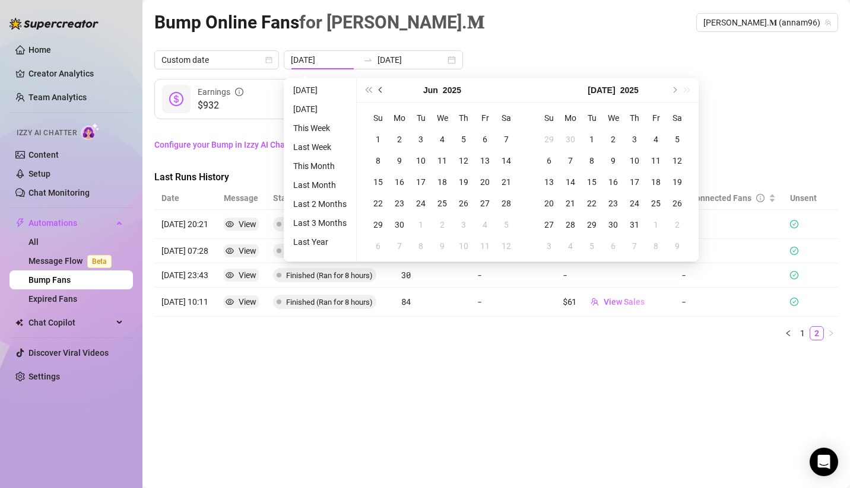
click at [382, 90] on span "Previous month (PageUp)" at bounding box center [382, 90] width 6 height 6
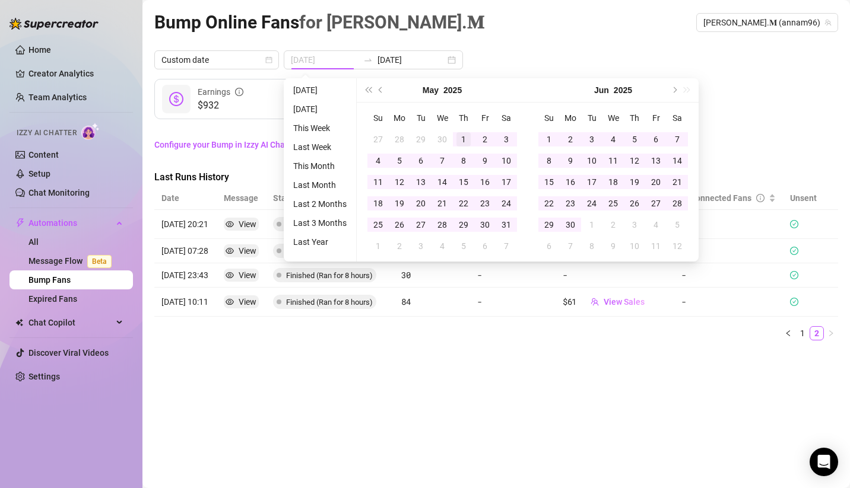
type input "[DATE]"
click at [459, 141] on div "1" at bounding box center [463, 139] width 14 height 14
type input "[DATE]"
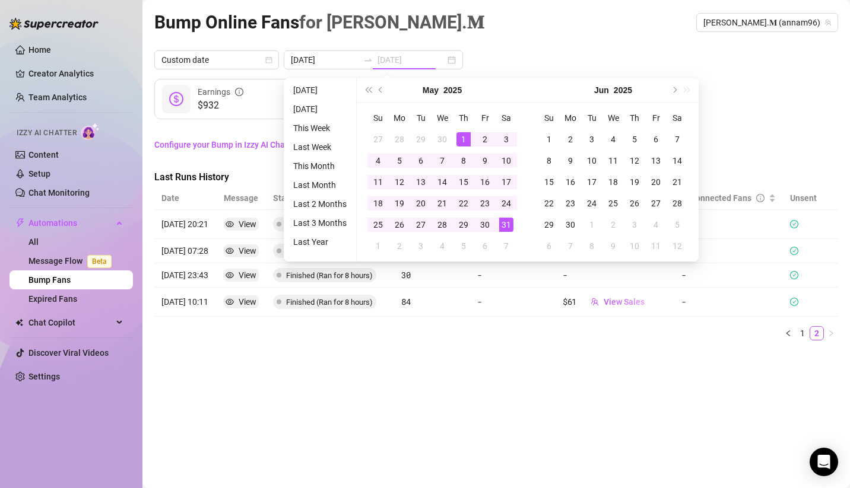
click at [511, 223] on div "31" at bounding box center [506, 225] width 14 height 14
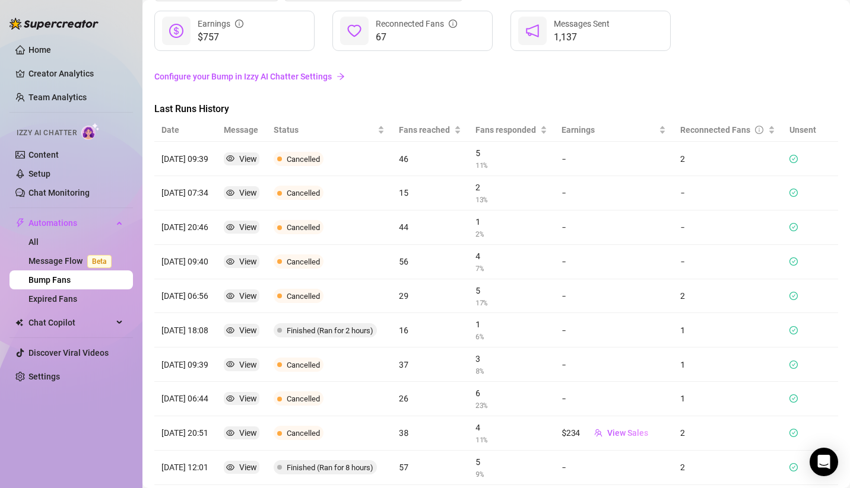
scroll to position [132, 0]
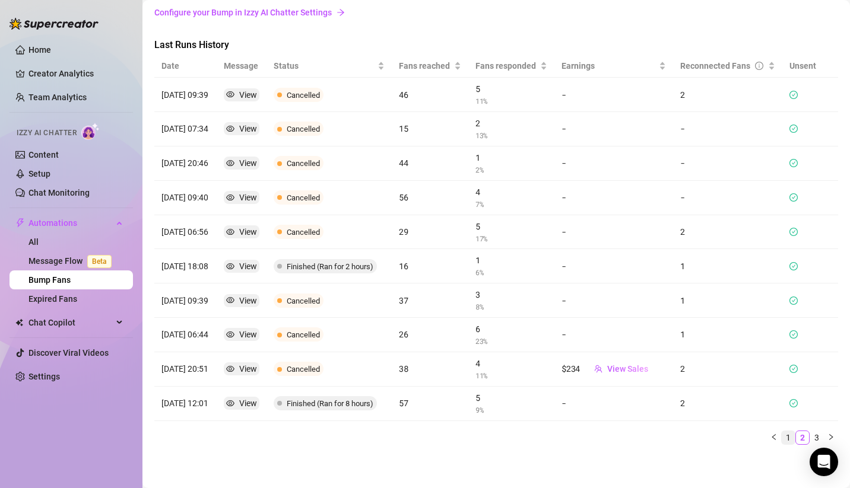
click at [781, 437] on link "1" at bounding box center [787, 437] width 13 height 13
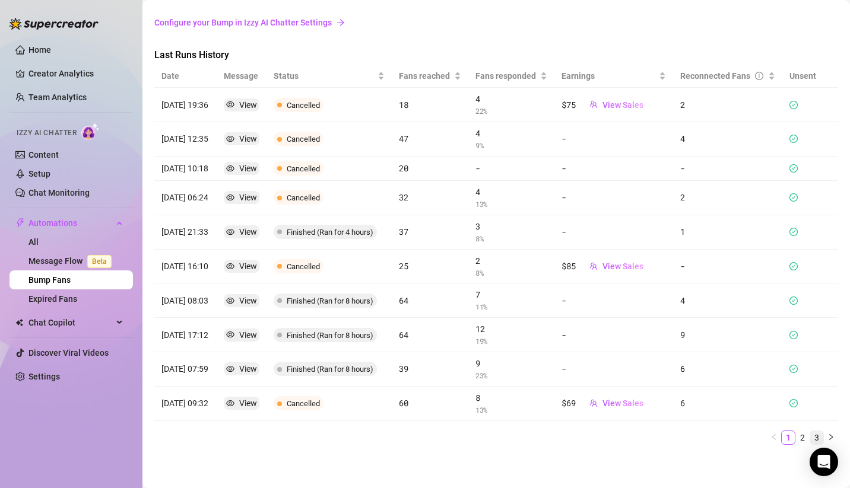
click at [810, 433] on link "3" at bounding box center [816, 437] width 13 height 13
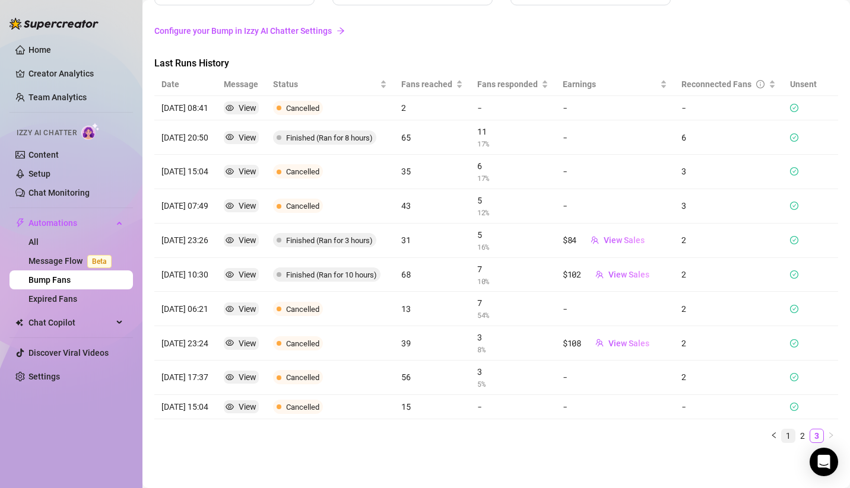
click at [781, 443] on link "1" at bounding box center [787, 436] width 13 height 13
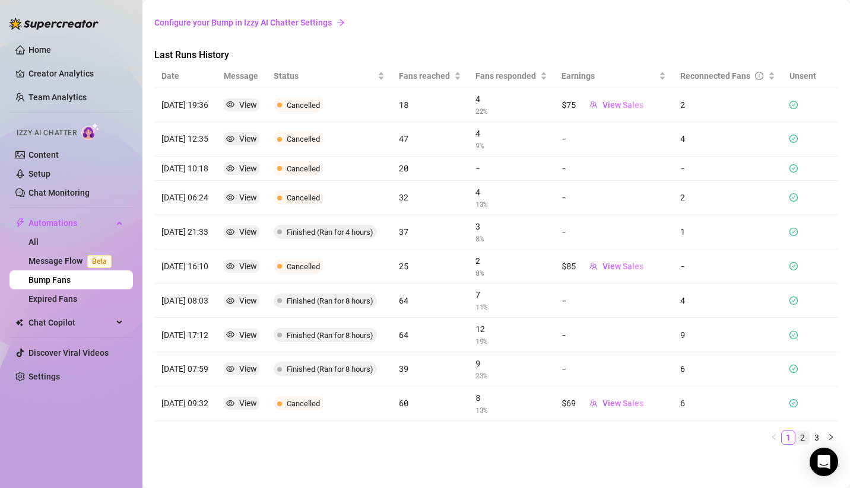
click at [796, 437] on link "2" at bounding box center [802, 437] width 13 height 13
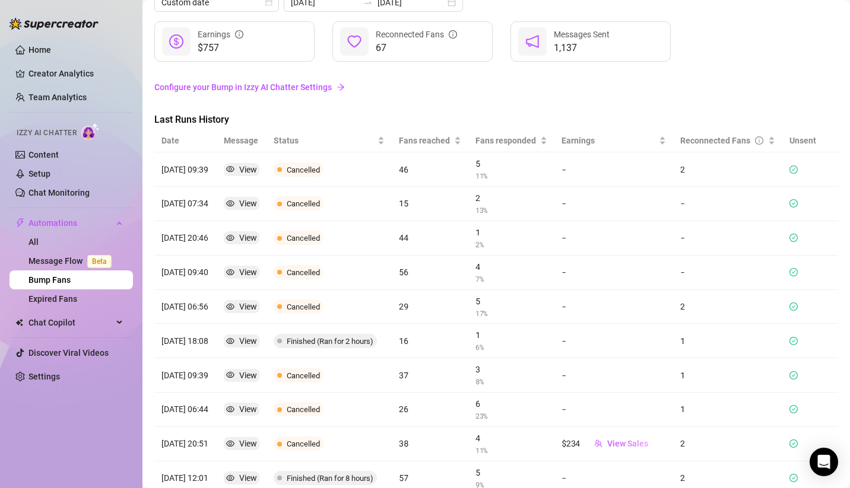
scroll to position [0, 0]
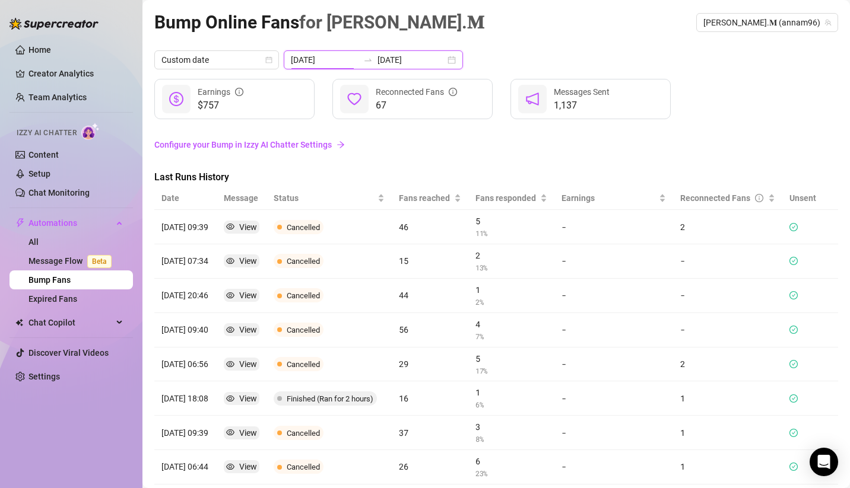
click at [322, 61] on input "[DATE]" at bounding box center [325, 59] width 68 height 13
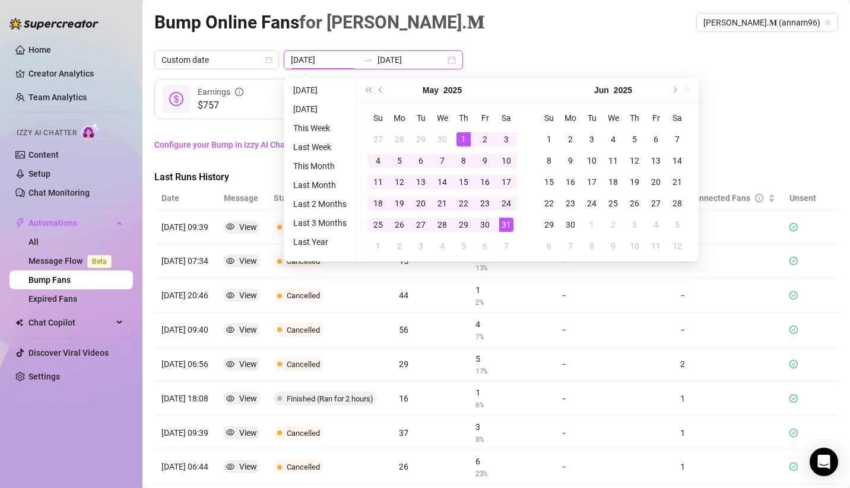
type input "[DATE]"
click at [383, 95] on button "Previous month (PageUp)" at bounding box center [380, 90] width 13 height 24
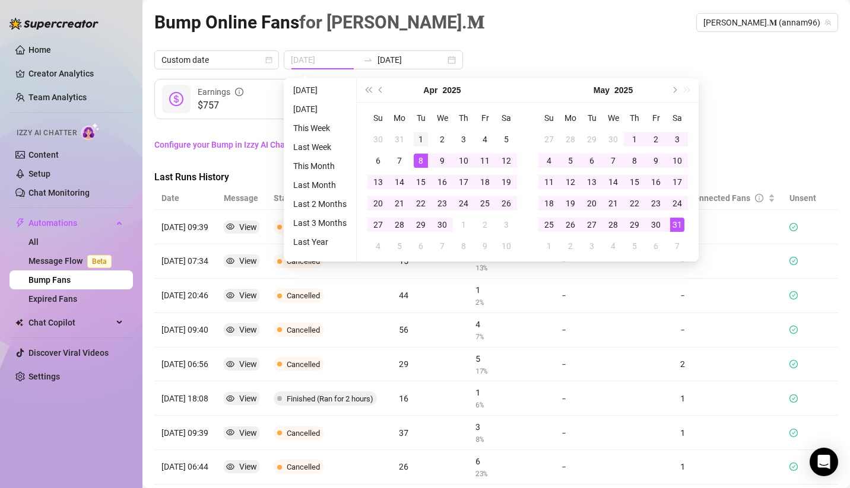
type input "[DATE]"
click at [424, 132] on div "1" at bounding box center [421, 139] width 14 height 14
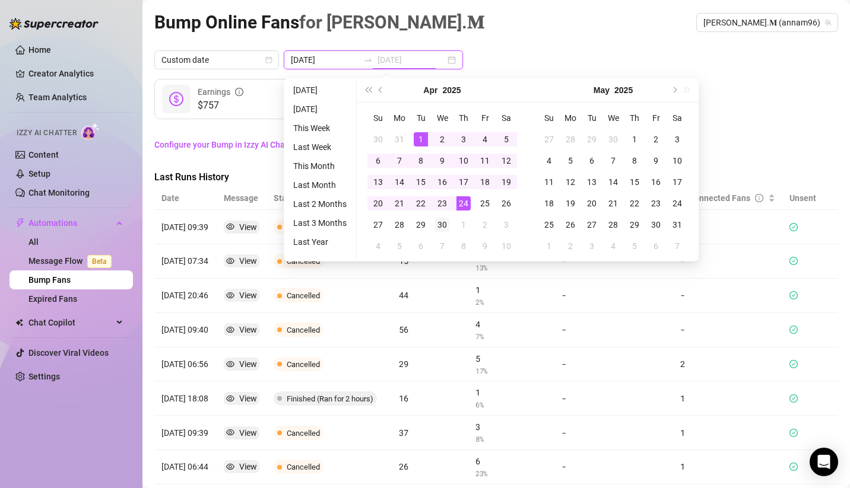
type input "[DATE]"
click at [446, 224] on div "30" at bounding box center [442, 225] width 14 height 14
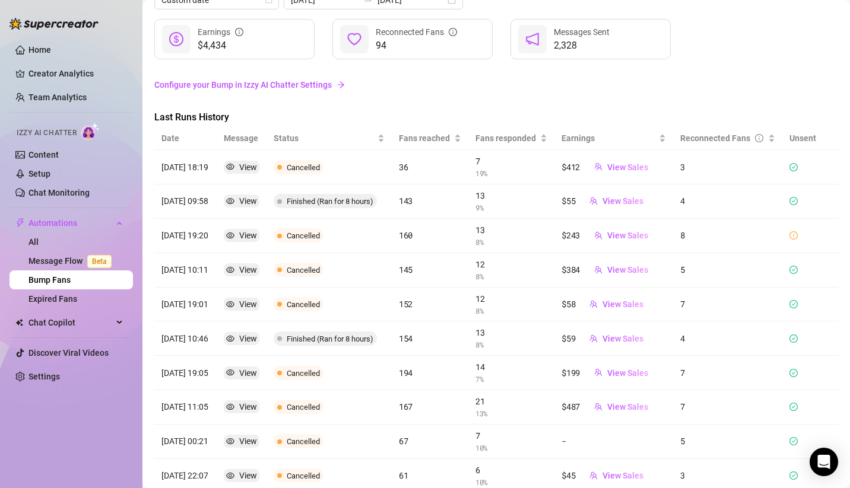
scroll to position [132, 0]
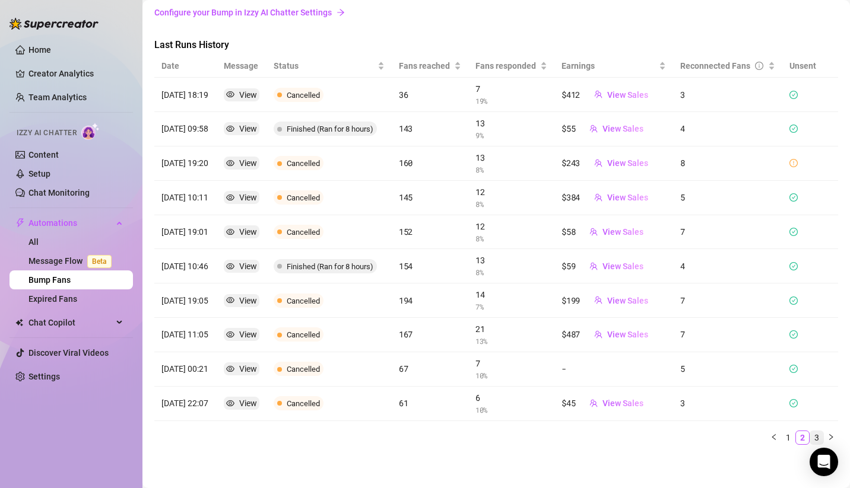
click at [810, 435] on link "3" at bounding box center [816, 437] width 13 height 13
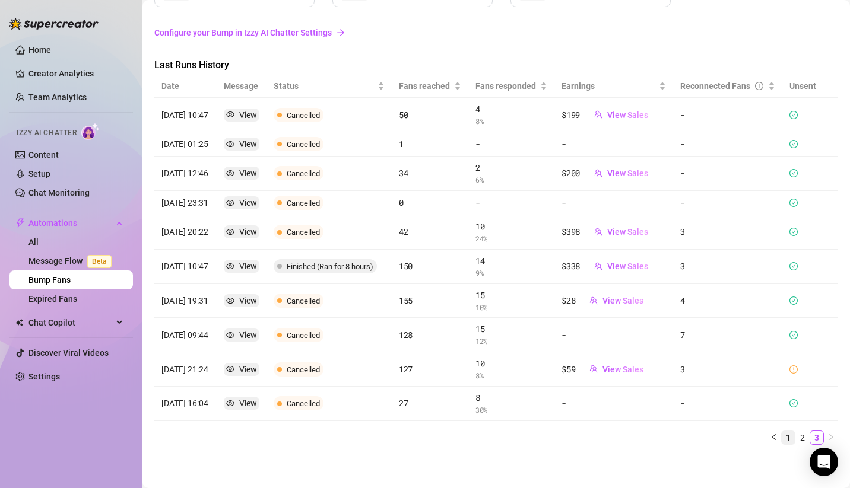
click at [781, 435] on link "1" at bounding box center [787, 437] width 13 height 13
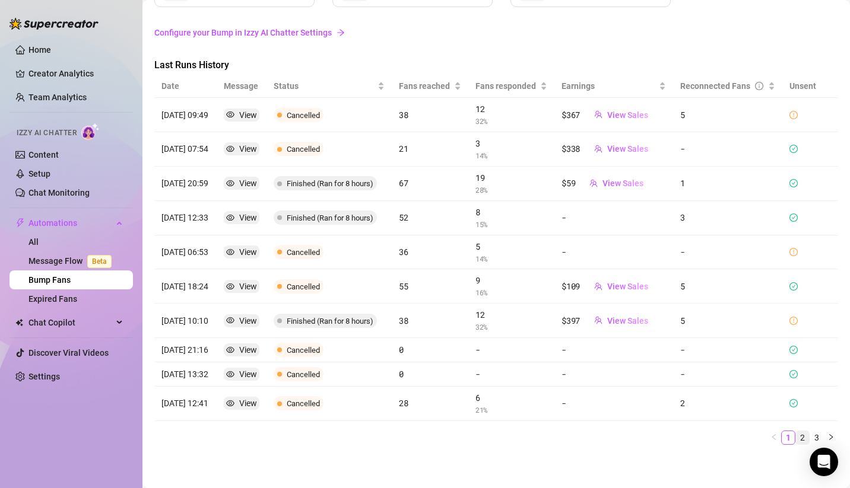
click at [796, 436] on link "2" at bounding box center [802, 437] width 13 height 13
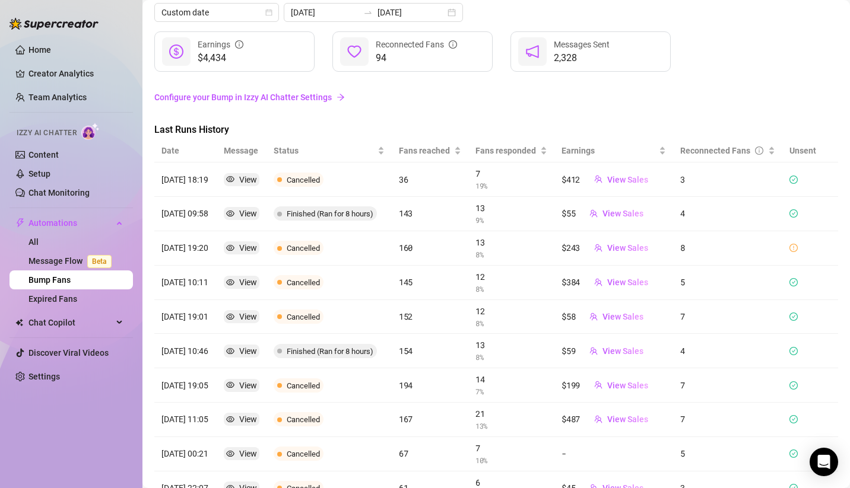
scroll to position [0, 0]
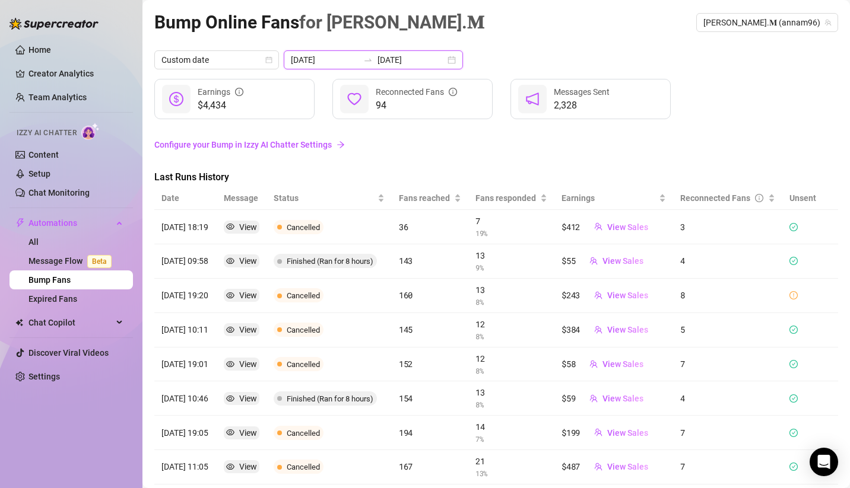
click at [324, 57] on input "[DATE]" at bounding box center [325, 59] width 68 height 13
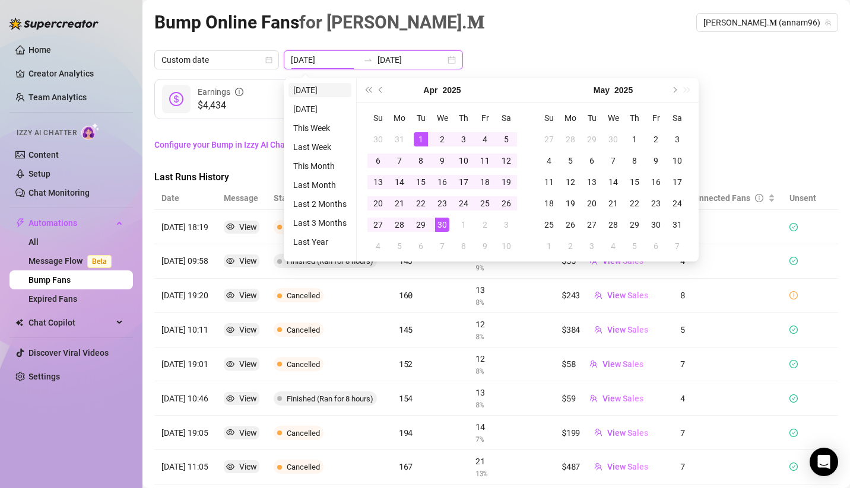
type input "[DATE]"
click at [381, 90] on span "Previous month (PageUp)" at bounding box center [382, 90] width 6 height 6
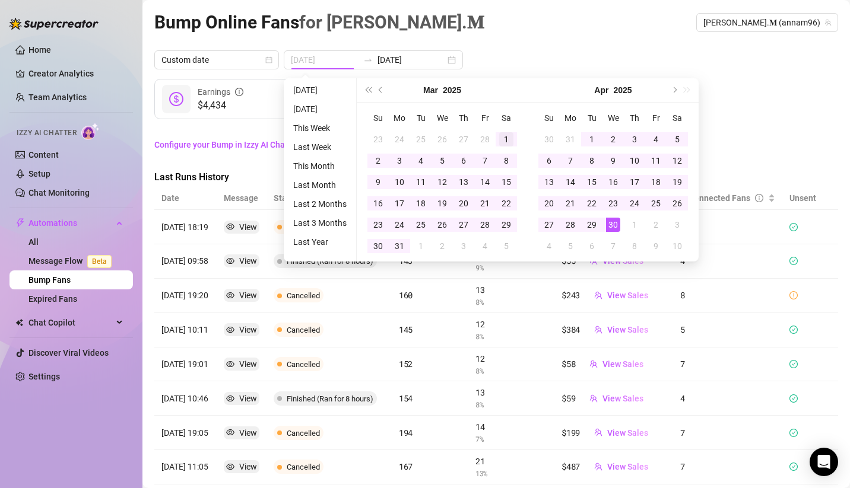
type input "[DATE]"
click at [502, 139] on div "1" at bounding box center [506, 139] width 14 height 14
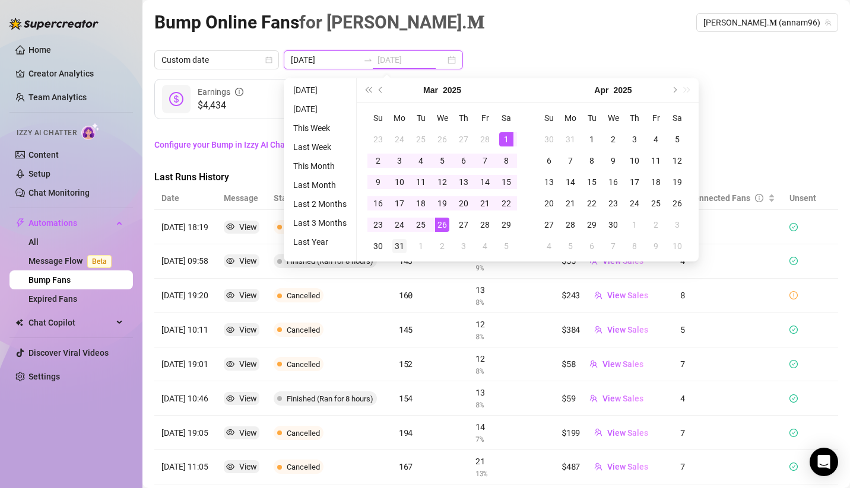
type input "[DATE]"
click at [403, 245] on div "31" at bounding box center [399, 246] width 14 height 14
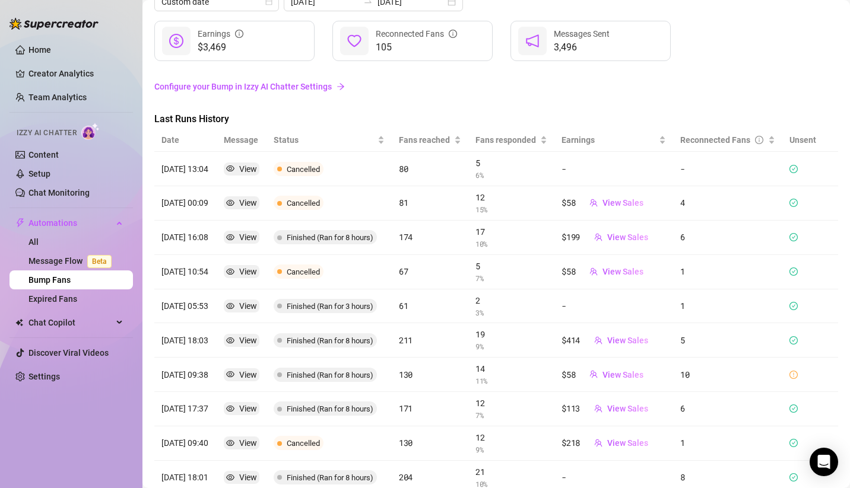
scroll to position [132, 0]
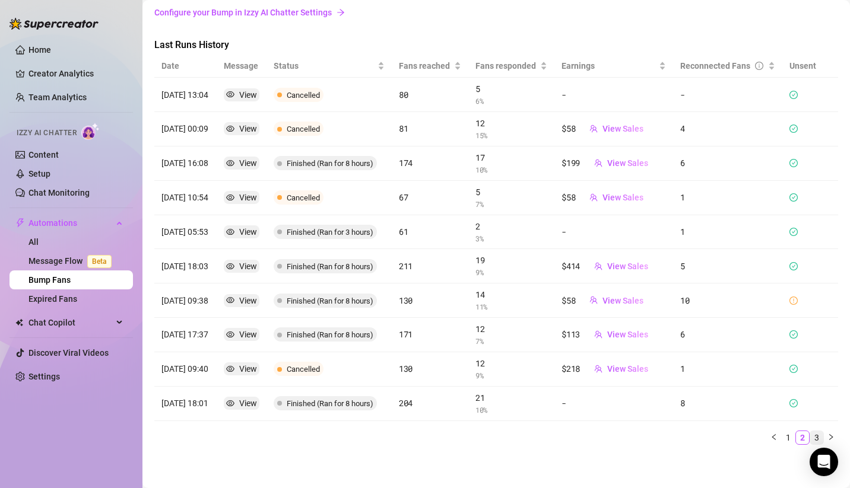
click at [810, 433] on link "3" at bounding box center [816, 437] width 13 height 13
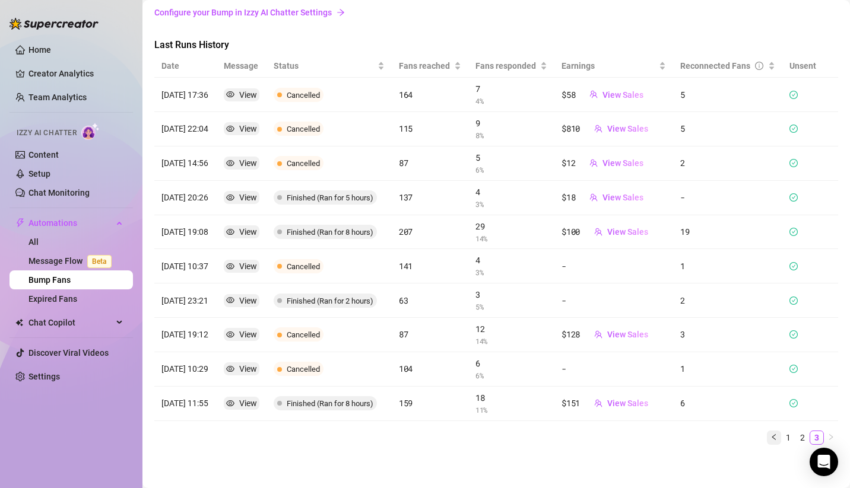
click at [770, 434] on icon "left" at bounding box center [773, 437] width 7 height 7
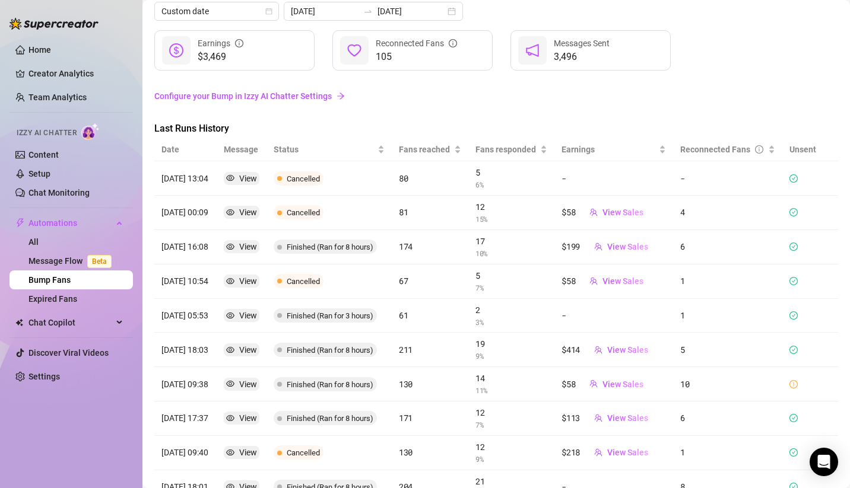
scroll to position [0, 0]
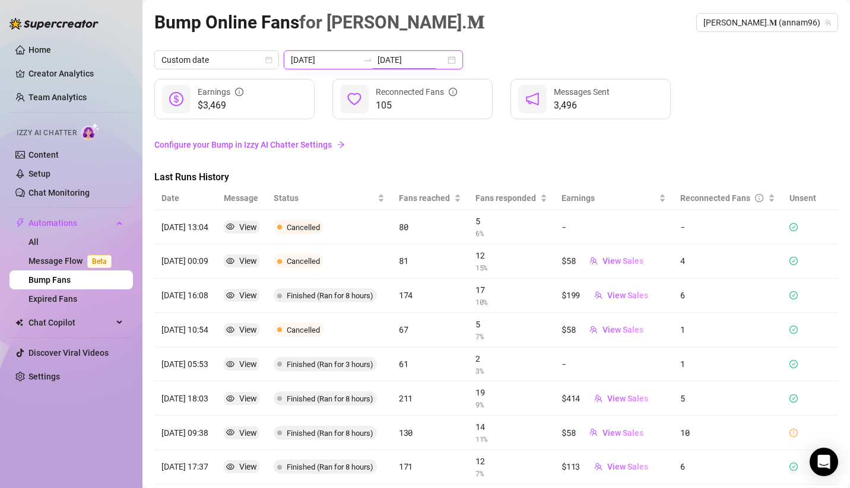
click at [319, 59] on input "[DATE]" at bounding box center [325, 59] width 68 height 13
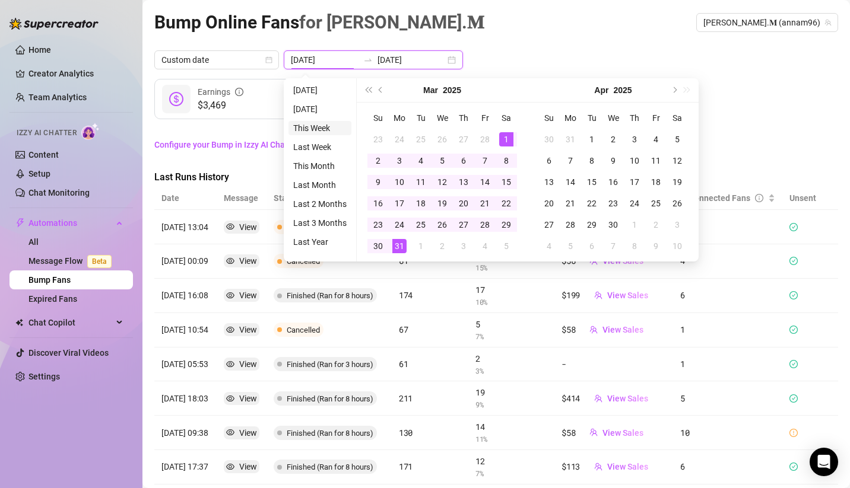
type input "[DATE]"
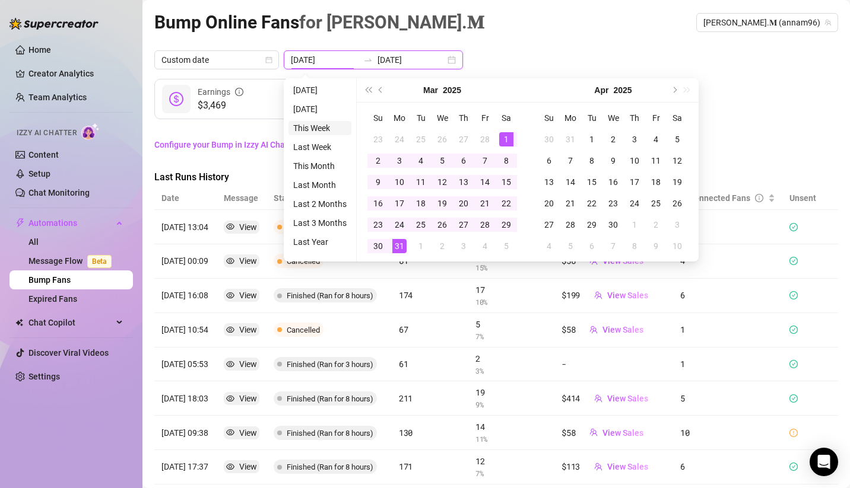
type input "[DATE]"
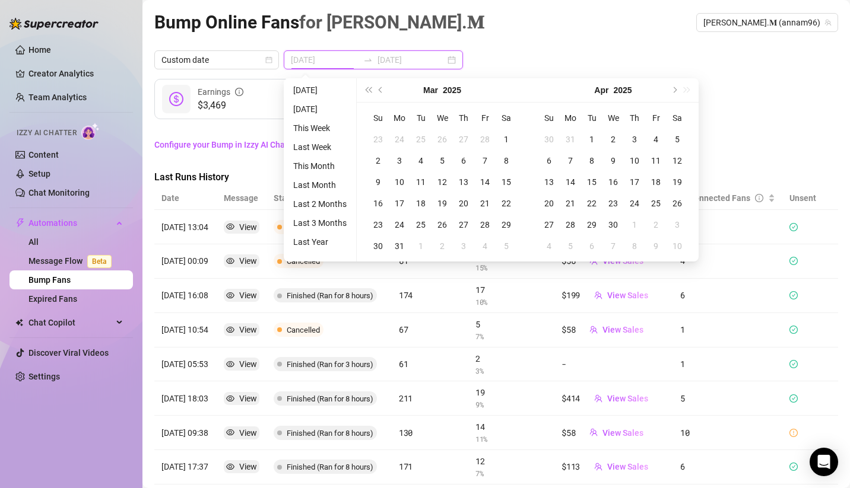
type input "[DATE]"
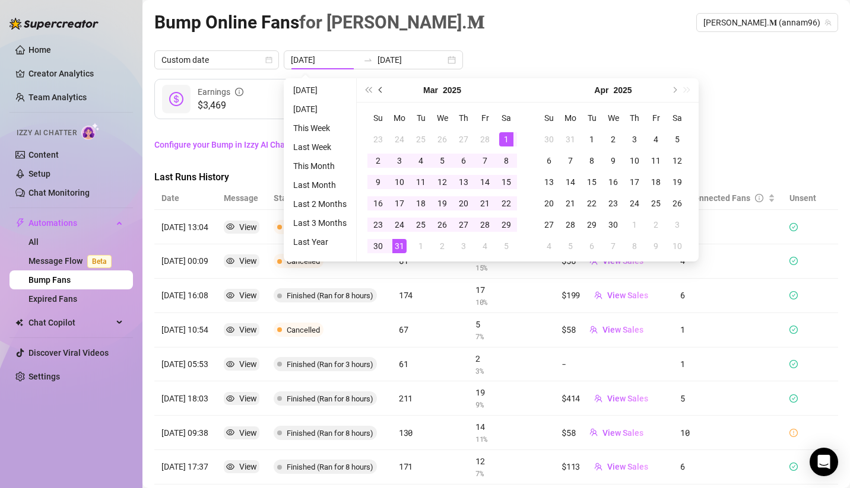
click at [383, 91] on button "Previous month (PageUp)" at bounding box center [380, 90] width 13 height 24
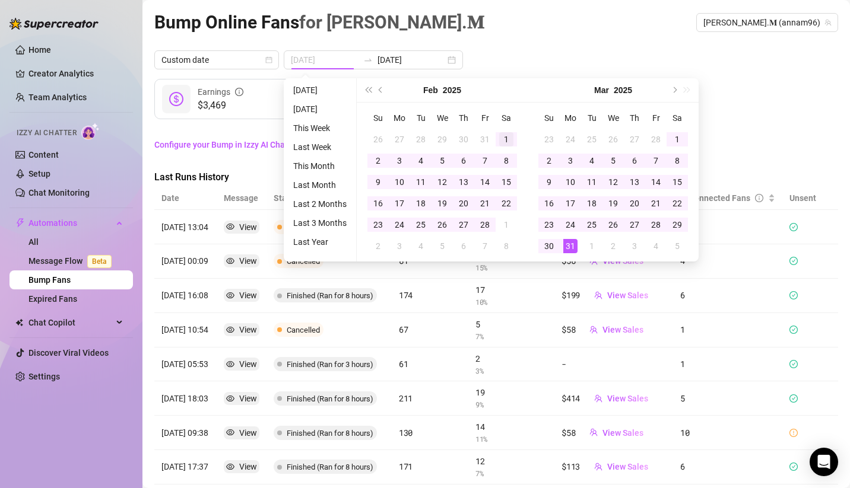
type input "[DATE]"
click at [509, 138] on div "1" at bounding box center [506, 139] width 14 height 14
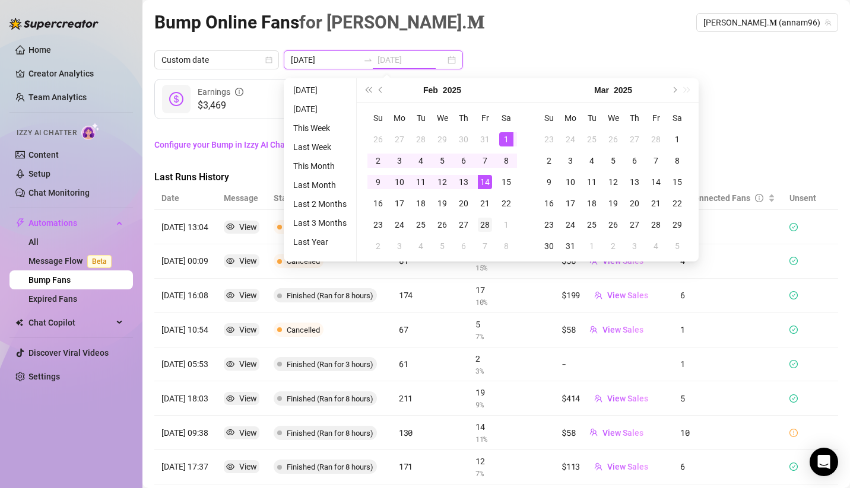
type input "[DATE]"
click at [481, 228] on div "28" at bounding box center [485, 225] width 14 height 14
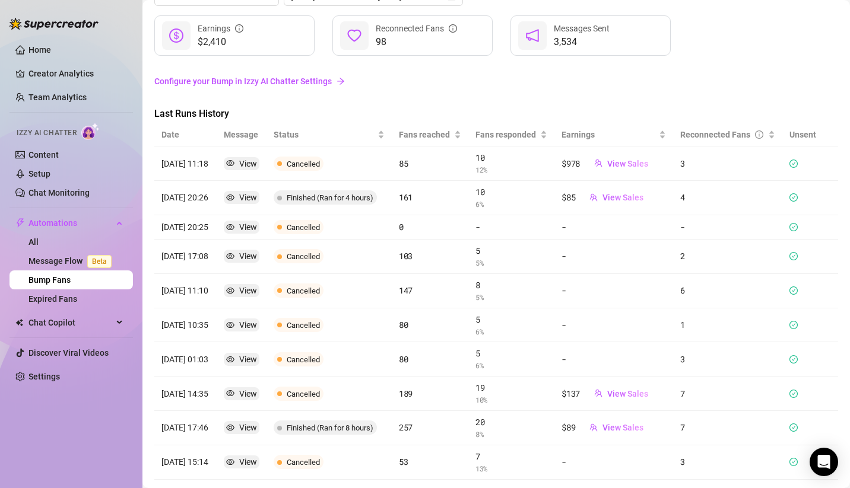
scroll to position [122, 0]
